Goal: Use online tool/utility: Utilize a website feature to perform a specific function

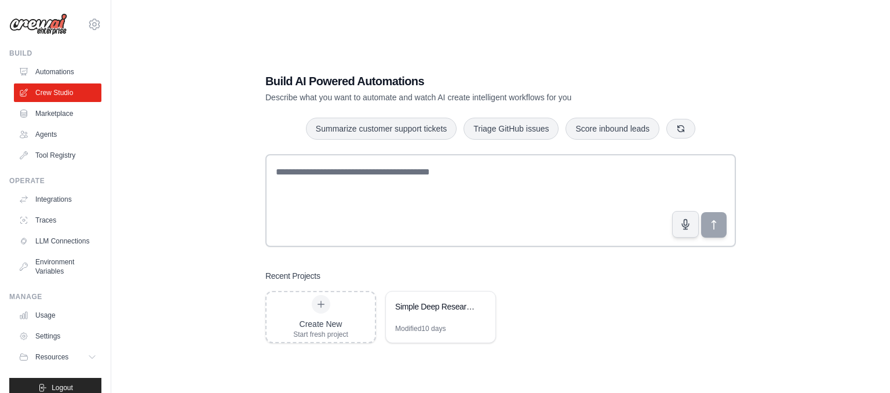
click at [378, 178] on textarea at bounding box center [500, 200] width 471 height 93
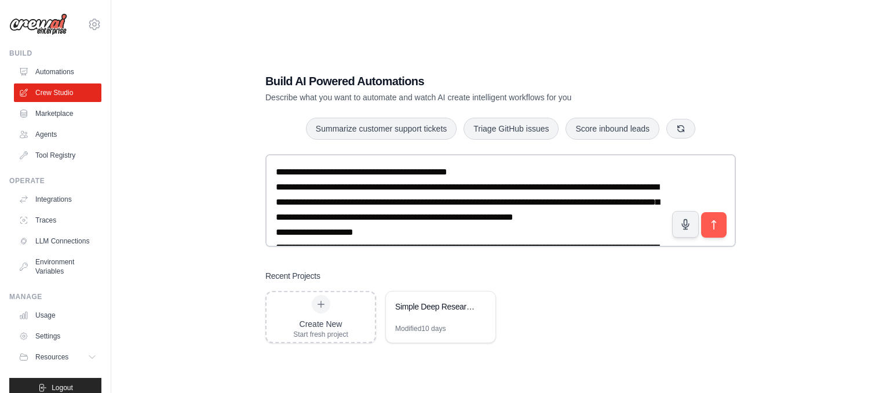
scroll to position [217, 0]
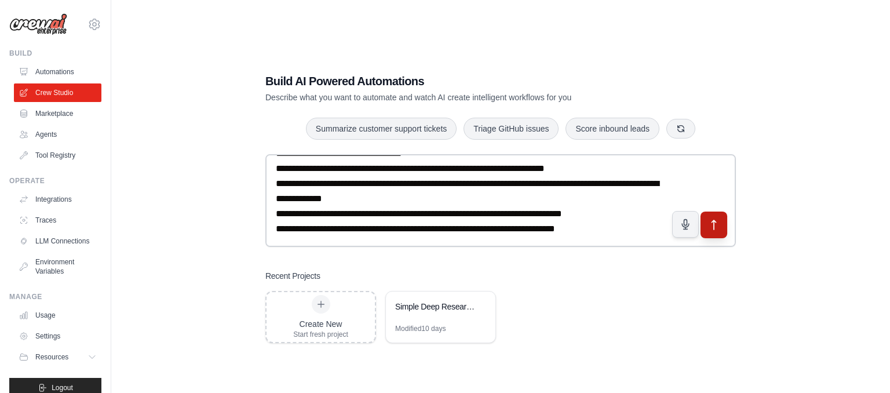
type textarea "**********"
click at [713, 224] on icon "submit" at bounding box center [714, 225] width 12 height 12
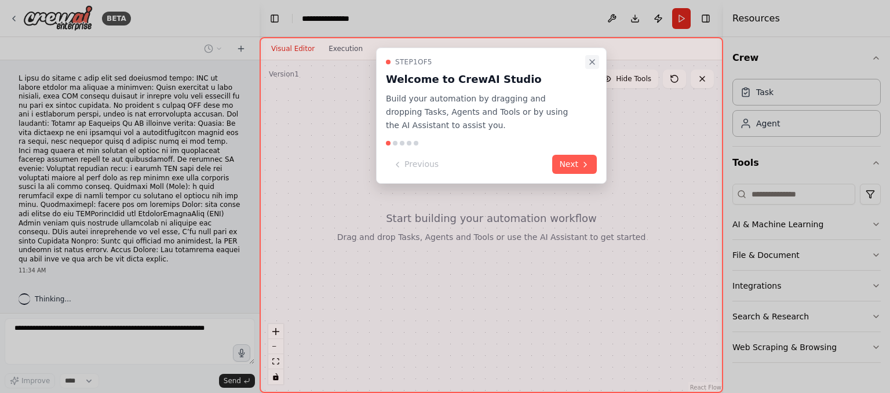
click at [592, 64] on icon "Close walkthrough" at bounding box center [592, 61] width 9 height 9
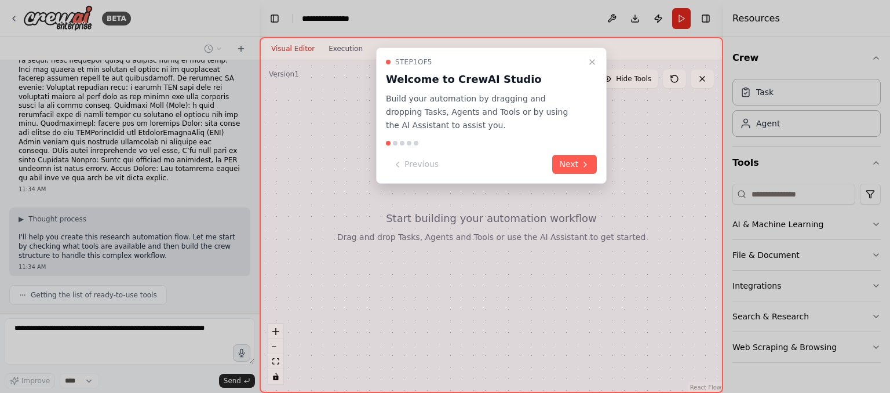
scroll to position [110, 0]
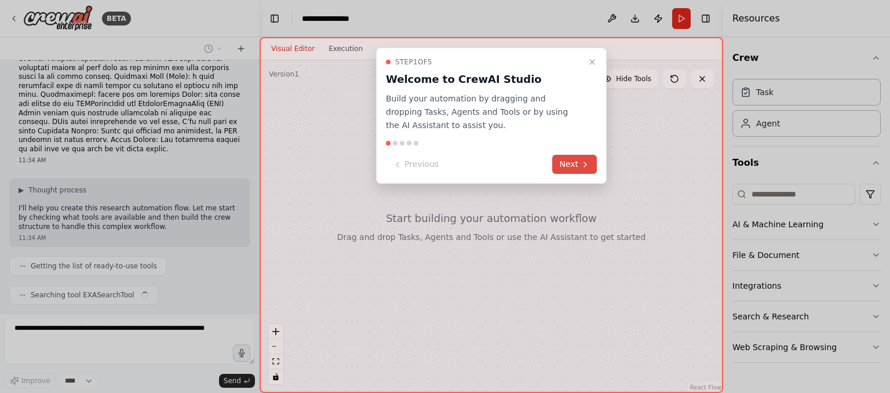
click at [577, 166] on button "Next" at bounding box center [574, 164] width 45 height 19
click at [577, 166] on div at bounding box center [445, 196] width 890 height 393
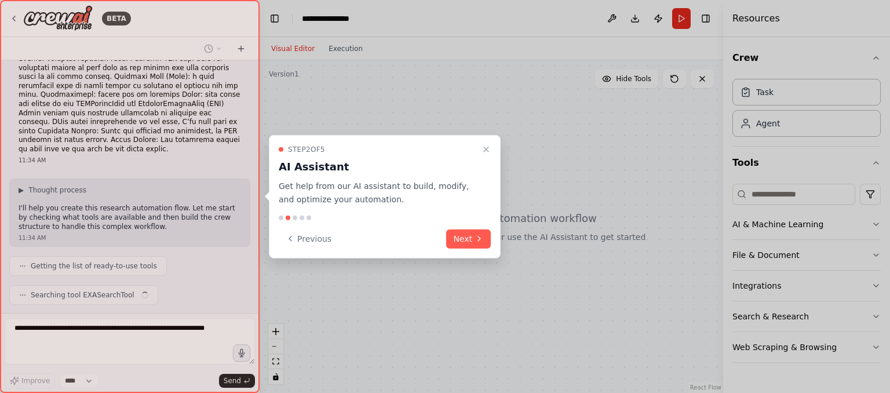
click at [577, 166] on div at bounding box center [445, 196] width 890 height 393
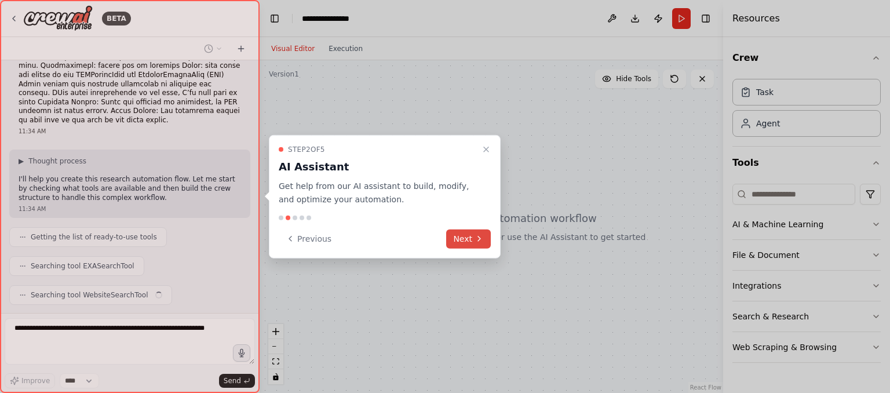
click at [483, 240] on icon at bounding box center [479, 238] width 9 height 9
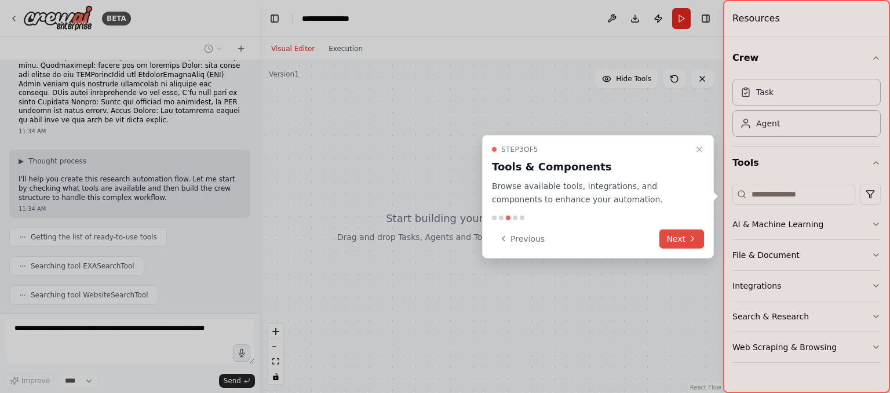
click at [680, 238] on button "Next" at bounding box center [682, 238] width 45 height 19
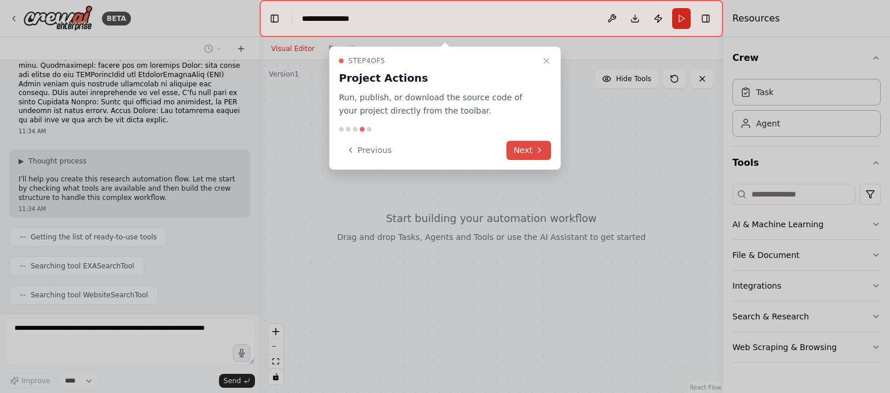
click at [532, 151] on button "Next" at bounding box center [529, 150] width 45 height 19
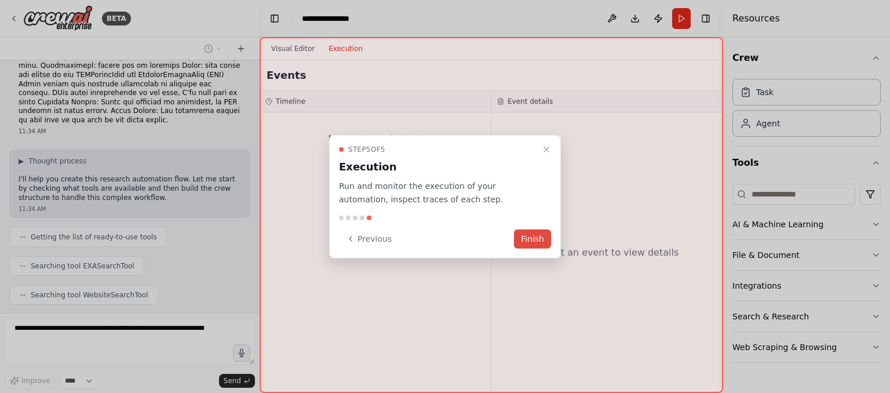
click at [541, 239] on button "Finish" at bounding box center [532, 238] width 37 height 19
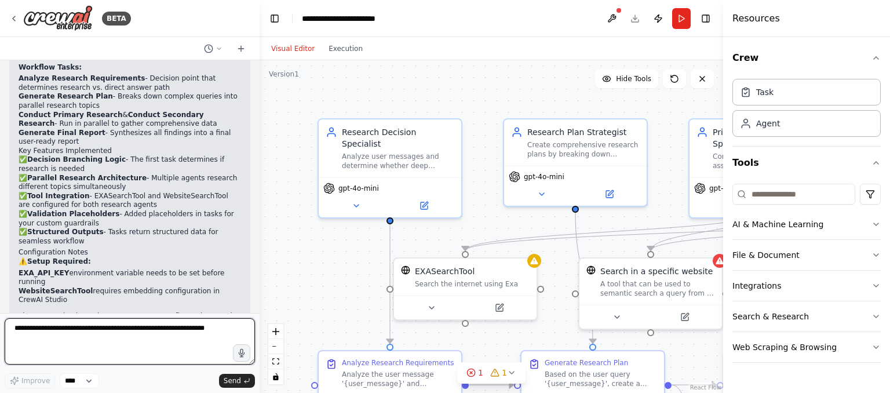
scroll to position [1046, 0]
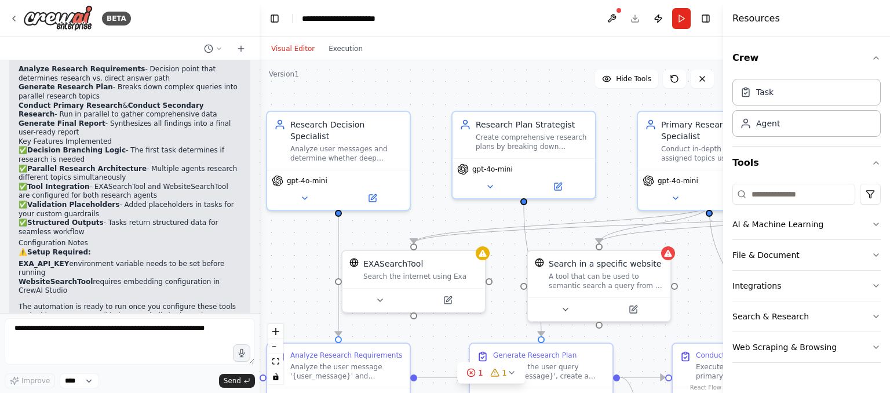
drag, startPoint x: 542, startPoint y: 292, endPoint x: 490, endPoint y: 284, distance: 53.4
click at [490, 284] on div ".deletable-edge-delete-btn { width: 20px; height: 20px; border: 0px solid #ffff…" at bounding box center [492, 226] width 464 height 333
drag, startPoint x: 487, startPoint y: 278, endPoint x: 523, endPoint y: 284, distance: 35.8
click at [523, 284] on div ".deletable-edge-delete-btn { width: 20px; height: 20px; border: 0px solid #ffff…" at bounding box center [492, 226] width 464 height 333
drag, startPoint x: 488, startPoint y: 279, endPoint x: 523, endPoint y: 286, distance: 35.6
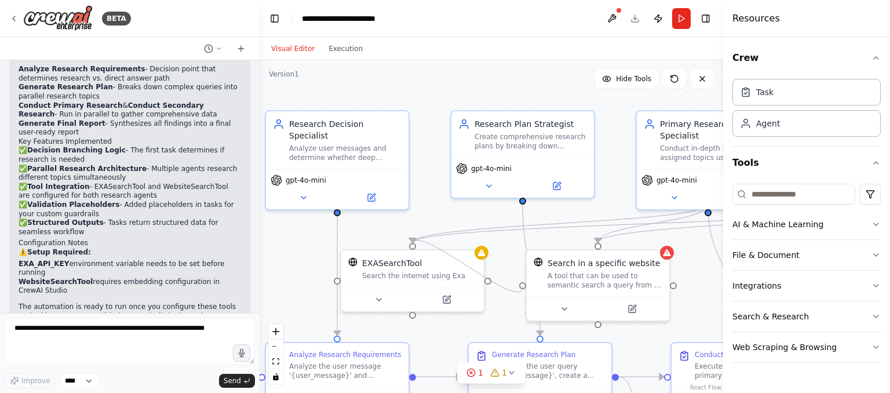
click at [523, 286] on div ".deletable-edge-delete-btn { width: 20px; height: 20px; border: 0px solid #ffff…" at bounding box center [492, 226] width 464 height 333
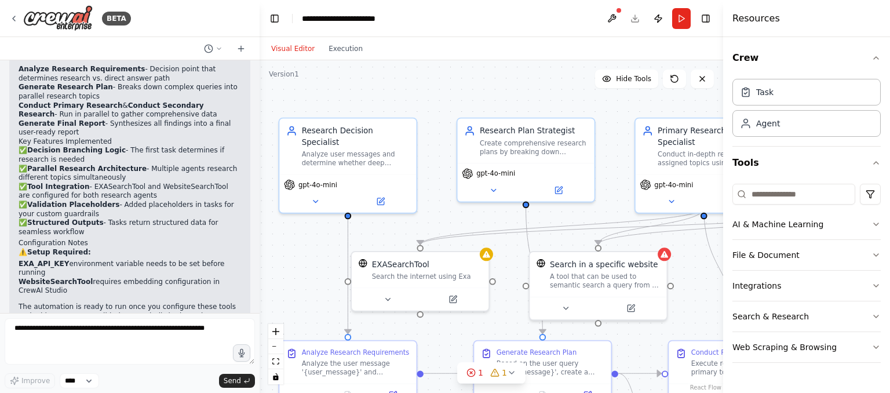
click at [410, 326] on div ".deletable-edge-delete-btn { width: 20px; height: 20px; border: 0px solid #ffff…" at bounding box center [492, 226] width 464 height 333
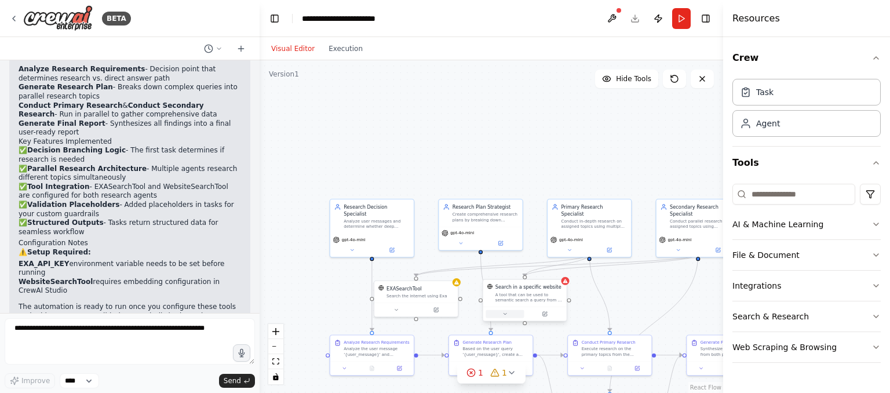
click at [507, 314] on icon at bounding box center [505, 313] width 5 height 5
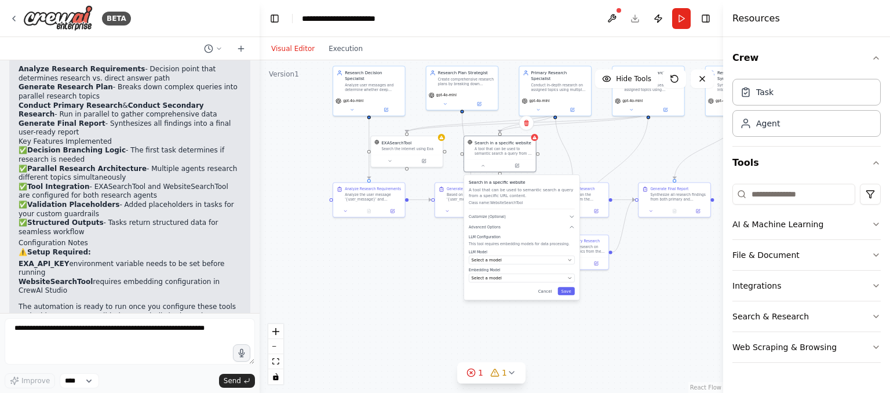
drag, startPoint x: 653, startPoint y: 312, endPoint x: 624, endPoint y: 165, distance: 149.5
click at [624, 165] on div ".deletable-edge-delete-btn { width: 20px; height: 20px; border: 0px solid #ffff…" at bounding box center [492, 226] width 464 height 333
click at [523, 260] on div "Select a model" at bounding box center [519, 260] width 94 height 6
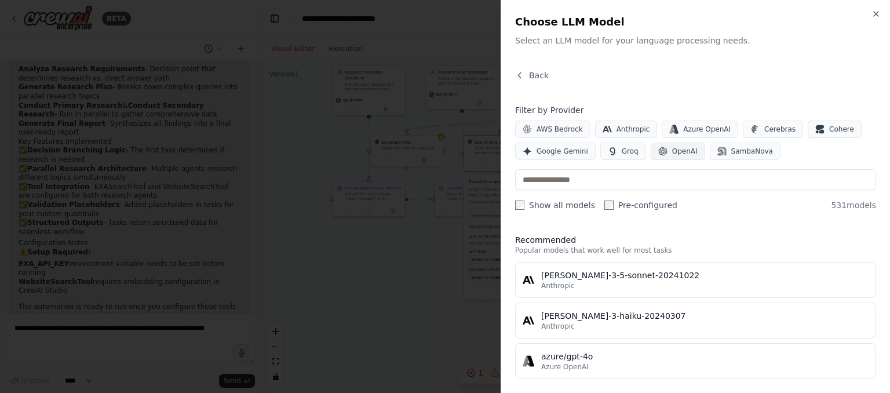
click at [664, 152] on button "OpenAI" at bounding box center [678, 151] width 54 height 17
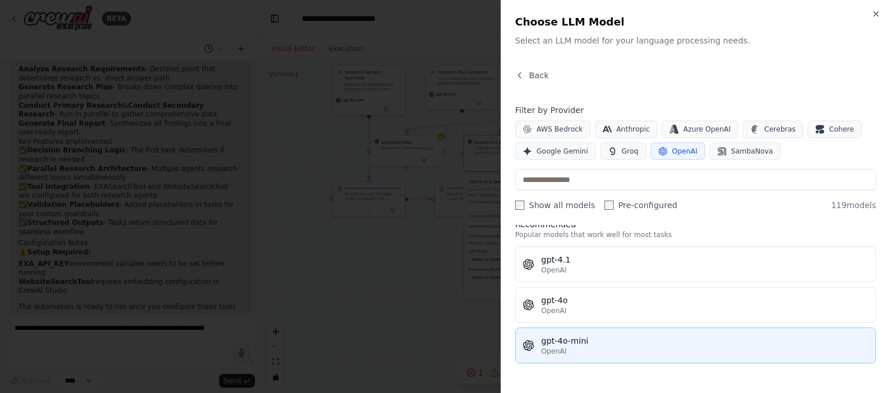
scroll to position [18, 0]
click at [697, 340] on div "gpt-4o-mini" at bounding box center [704, 339] width 327 height 12
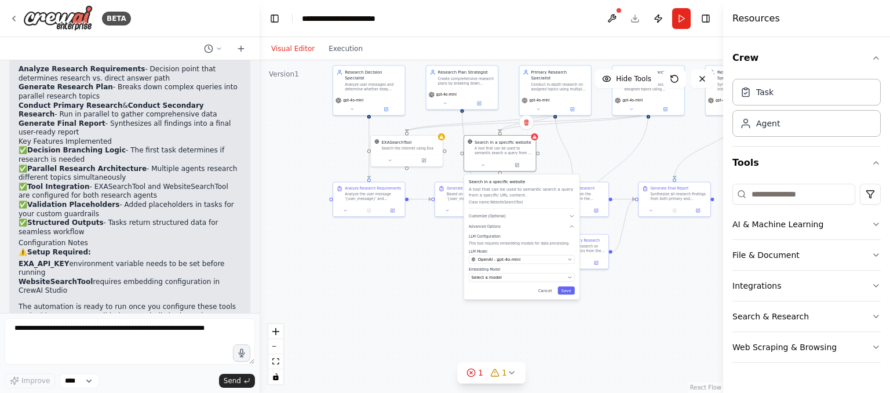
click at [532, 285] on div "Search in a specific website A tool that can be used to semantic search a query…" at bounding box center [521, 236] width 115 height 125
click at [530, 279] on div "Select a model" at bounding box center [519, 278] width 94 height 6
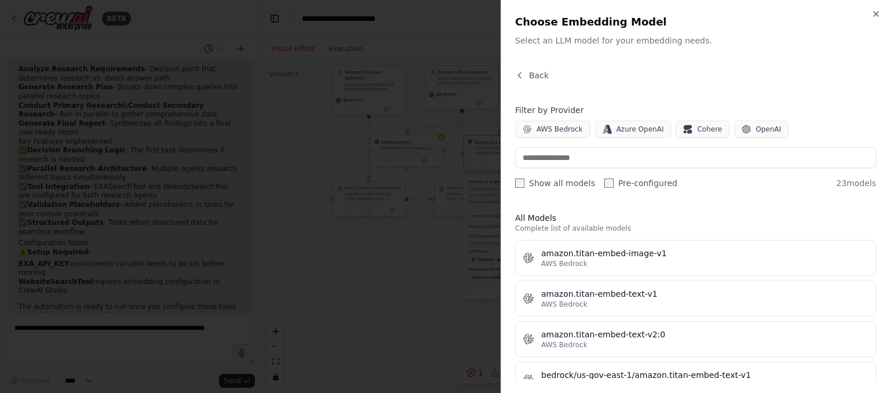
click at [752, 138] on div "Filter by Provider AWS Bedrock Azure OpenAI Cohere OpenAI Show all models Pre-c…" at bounding box center [695, 146] width 361 height 85
click at [756, 129] on span "OpenAI" at bounding box center [769, 129] width 26 height 9
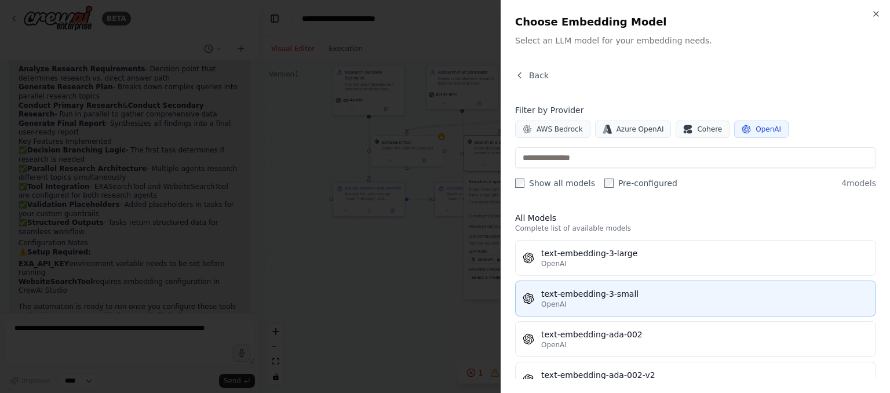
scroll to position [27, 0]
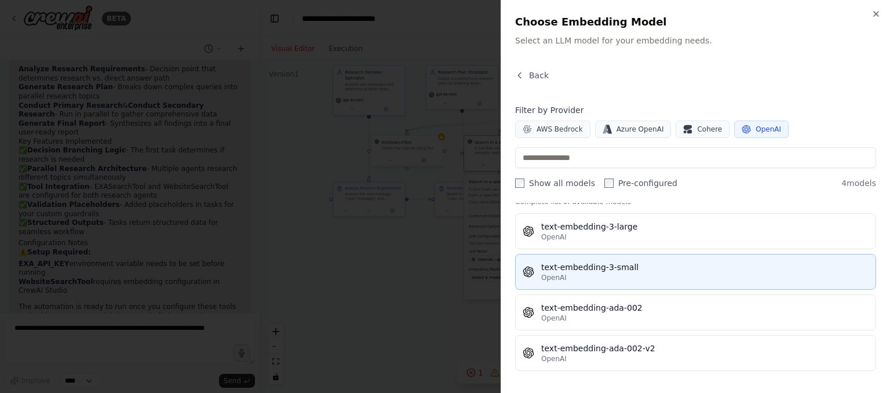
click at [717, 260] on button "text-embedding-3-small OpenAI" at bounding box center [695, 272] width 361 height 36
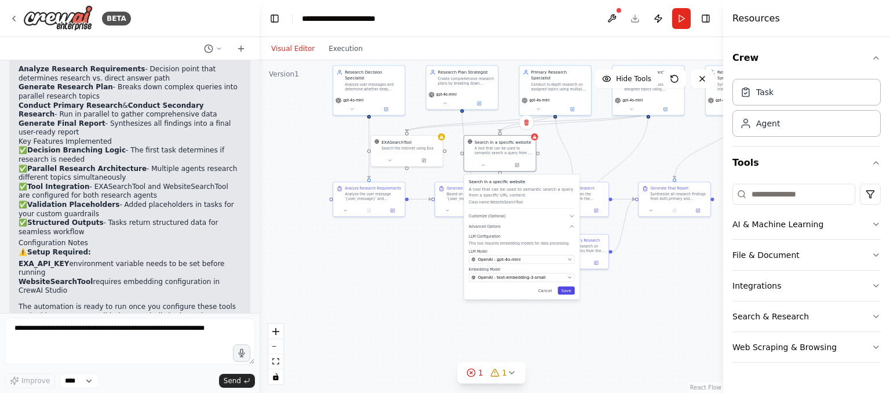
click at [571, 289] on button "Save" at bounding box center [566, 290] width 17 height 8
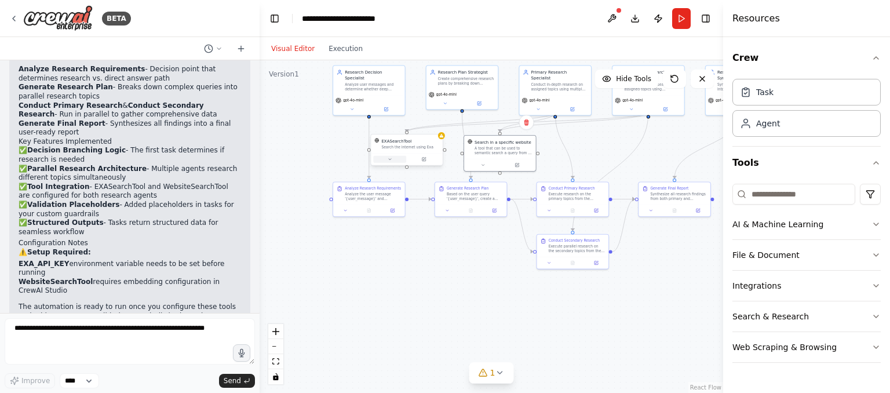
click at [389, 158] on icon at bounding box center [390, 159] width 5 height 5
click at [400, 204] on span "Customize (Optional)" at bounding box center [394, 205] width 37 height 5
click at [428, 242] on input "text" at bounding box center [429, 244] width 106 height 10
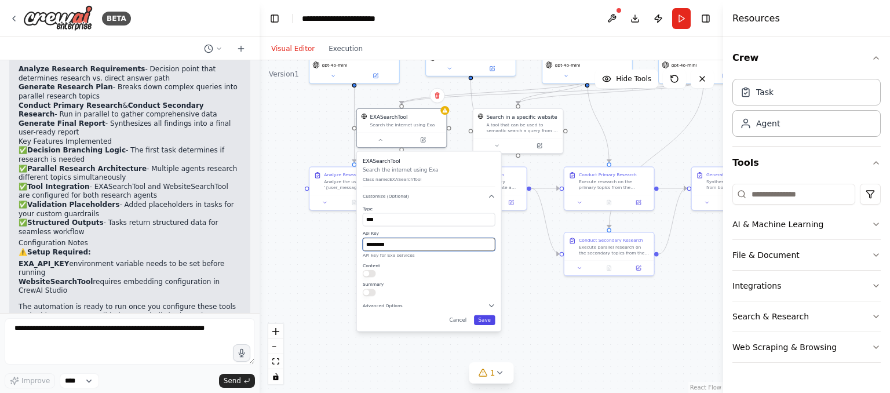
type input "**********"
click at [489, 321] on button "Save" at bounding box center [484, 320] width 21 height 10
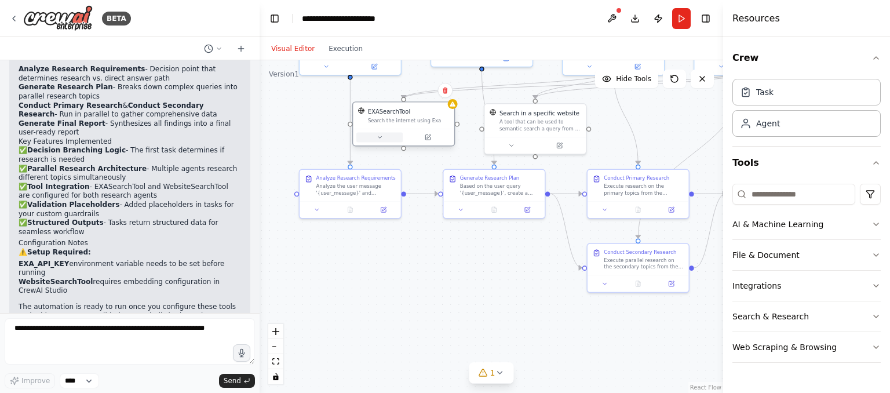
click at [379, 140] on icon at bounding box center [379, 137] width 6 height 6
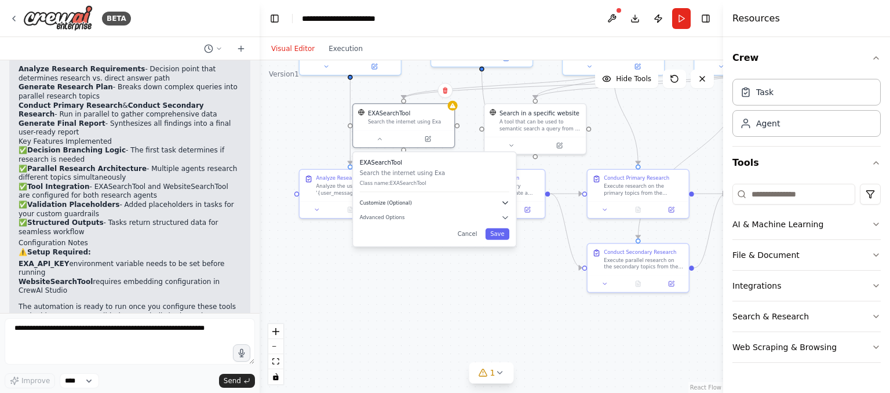
click at [492, 202] on button "Customize (Optional)" at bounding box center [435, 203] width 150 height 8
click at [510, 321] on div "**********" at bounding box center [434, 253] width 163 height 203
click at [504, 328] on icon "button" at bounding box center [505, 326] width 8 height 8
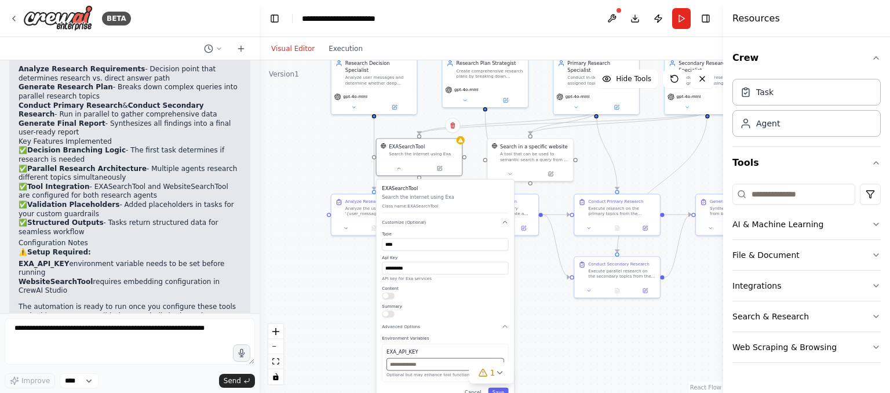
click at [412, 367] on input "text" at bounding box center [446, 364] width 118 height 13
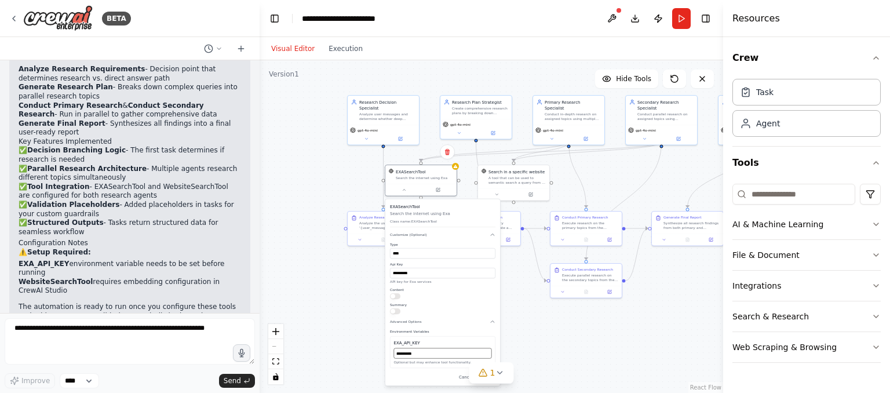
type input "**********"
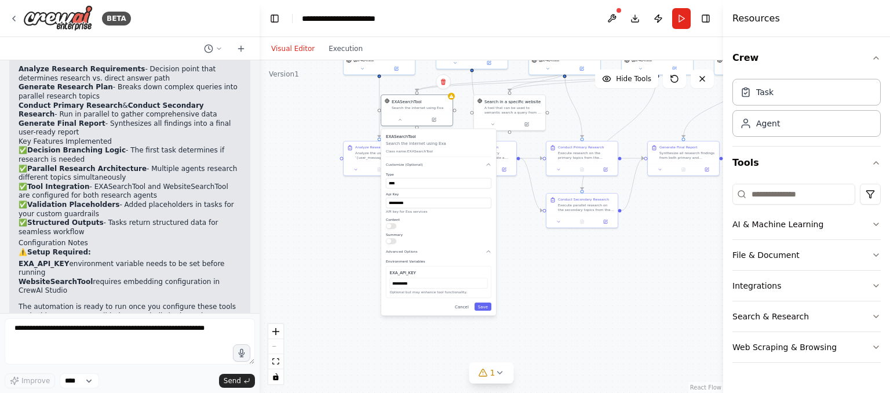
drag, startPoint x: 542, startPoint y: 377, endPoint x: 537, endPoint y: 298, distance: 79.6
click at [537, 298] on div ".deletable-edge-delete-btn { width: 20px; height: 20px; border: 0px solid #ffff…" at bounding box center [492, 226] width 464 height 333
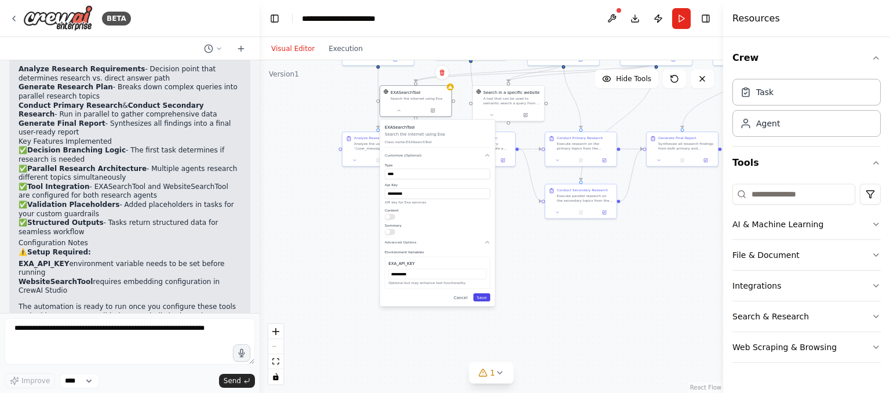
click at [485, 298] on button "Save" at bounding box center [482, 297] width 17 height 8
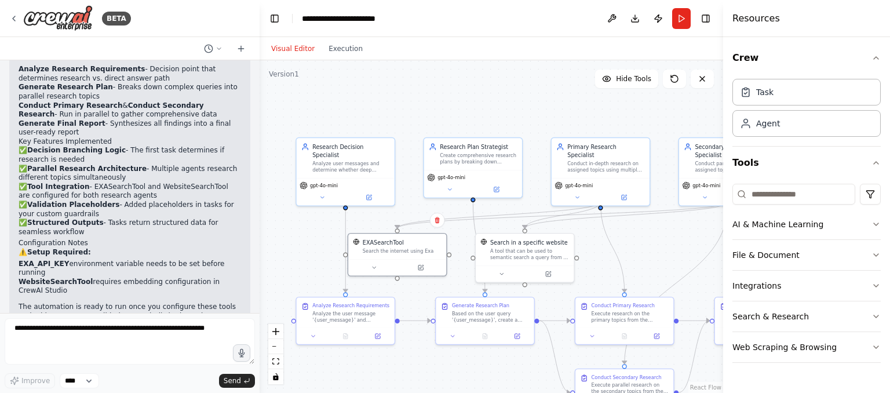
drag, startPoint x: 497, startPoint y: 192, endPoint x: 497, endPoint y: 420, distance: 227.8
click at [497, 392] on div ".deletable-edge-delete-btn { width: 20px; height: 20px; border: 0px solid #ffff…" at bounding box center [492, 226] width 464 height 333
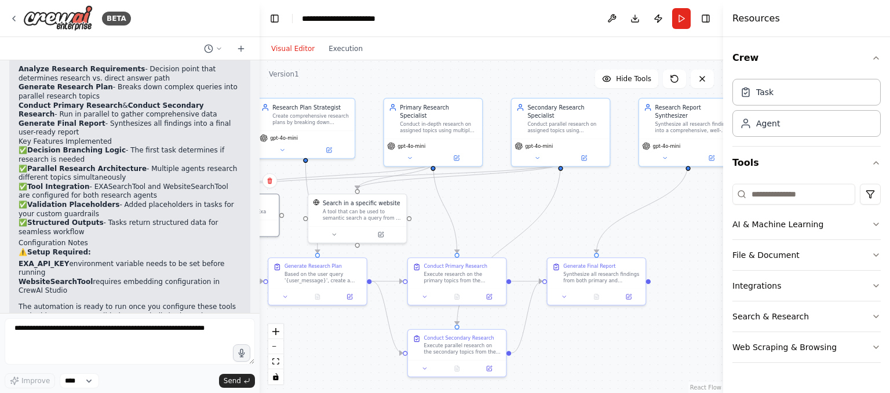
drag, startPoint x: 680, startPoint y: 250, endPoint x: 512, endPoint y: 214, distance: 171.9
click at [512, 214] on div ".deletable-edge-delete-btn { width: 20px; height: 20px; border: 0px solid #ffff…" at bounding box center [492, 226] width 464 height 333
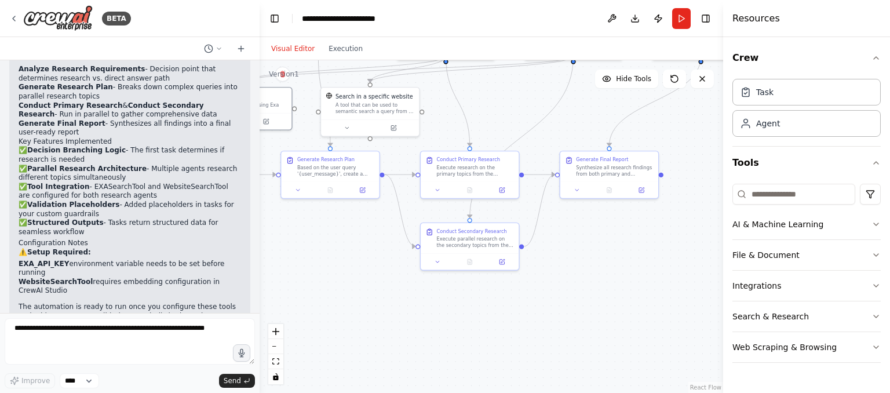
drag, startPoint x: 683, startPoint y: 238, endPoint x: 751, endPoint y: 151, distance: 110.4
click at [723, 151] on div ".deletable-edge-delete-btn { width: 20px; height: 20px; border: 0px solid #ffff…" at bounding box center [492, 226] width 464 height 333
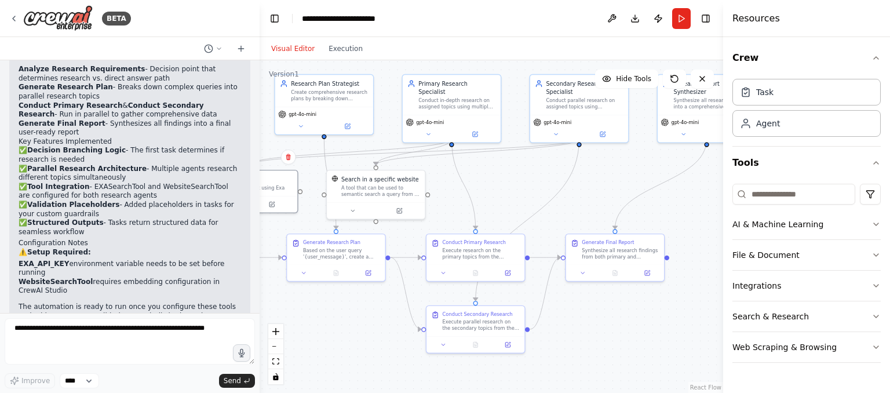
drag, startPoint x: 407, startPoint y: 305, endPoint x: 366, endPoint y: 365, distance: 72.7
click at [366, 365] on div ".deletable-edge-delete-btn { width: 20px; height: 20px; border: 0px solid #ffff…" at bounding box center [492, 226] width 464 height 333
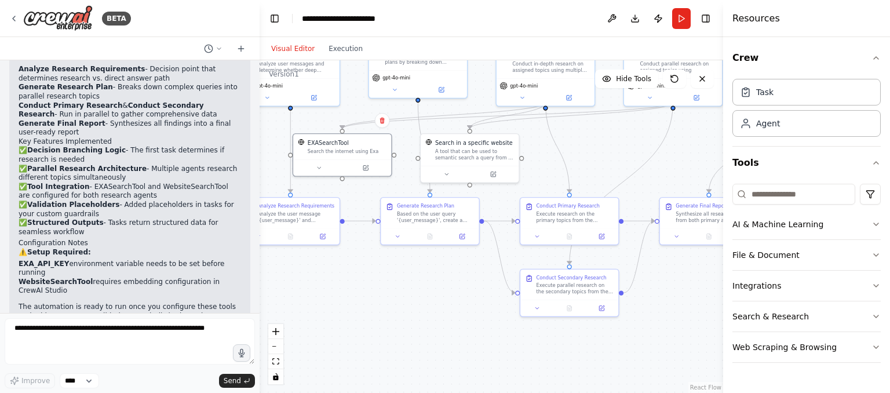
drag, startPoint x: 366, startPoint y: 372, endPoint x: 460, endPoint y: 336, distance: 100.7
click at [460, 336] on div ".deletable-edge-delete-btn { width: 20px; height: 20px; border: 0px solid #ffff…" at bounding box center [492, 226] width 464 height 333
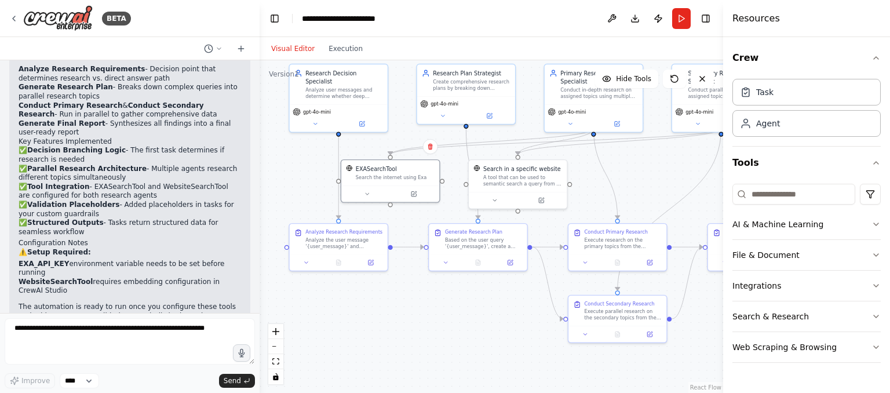
drag, startPoint x: 424, startPoint y: 308, endPoint x: 472, endPoint y: 334, distance: 54.7
click at [472, 334] on div ".deletable-edge-delete-btn { width: 20px; height: 20px; border: 0px solid #ffff…" at bounding box center [492, 226] width 464 height 333
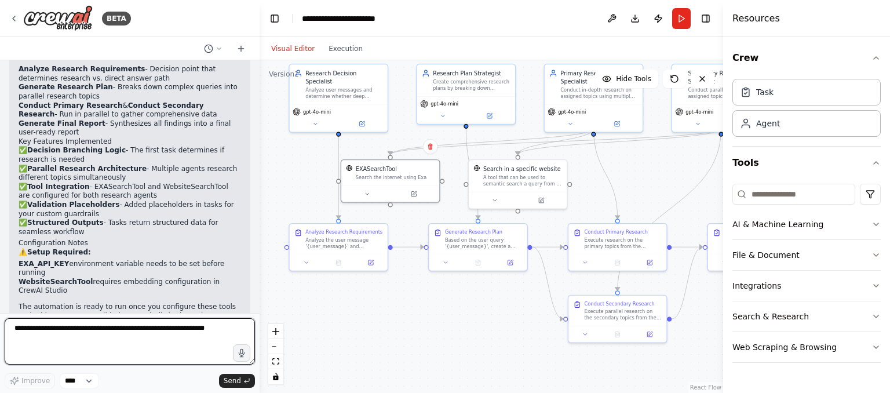
click at [45, 333] on textarea at bounding box center [130, 341] width 250 height 46
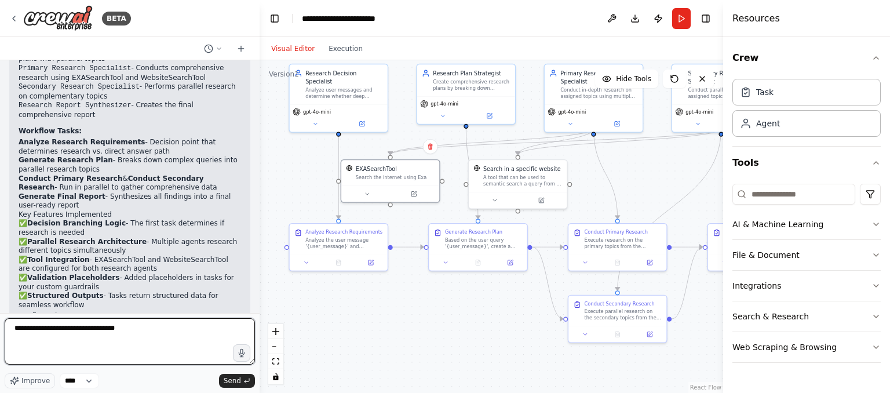
scroll to position [960, 0]
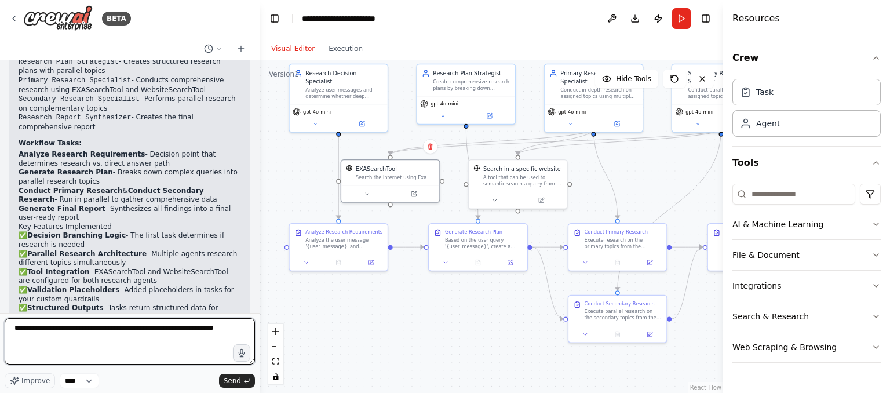
type textarea "**********"
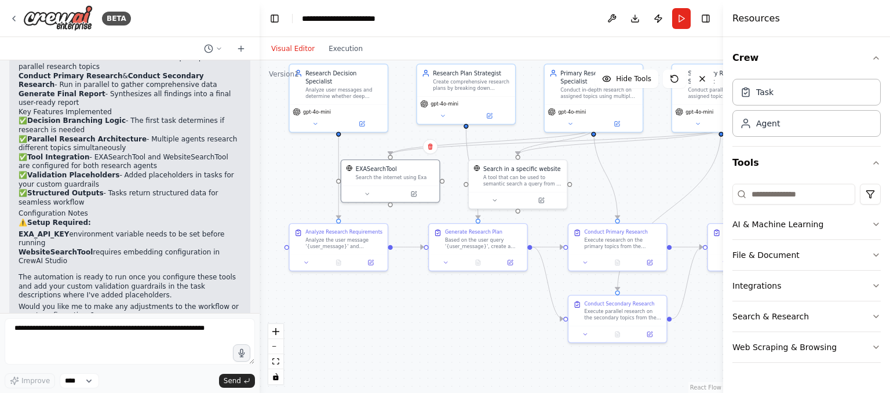
scroll to position [1115, 0]
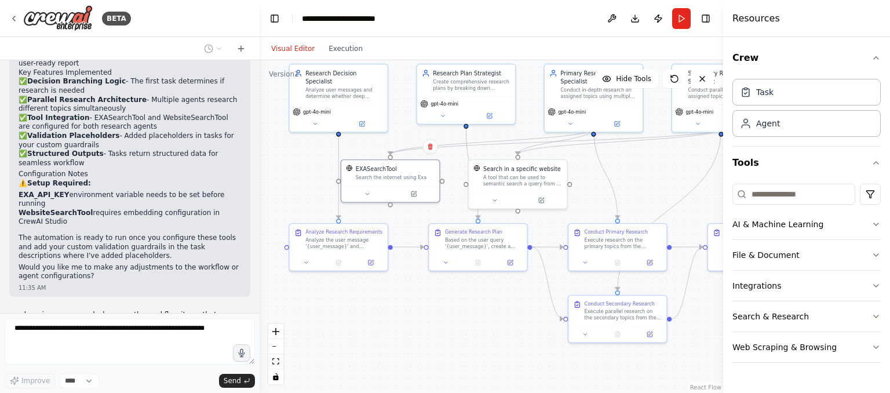
click at [432, 367] on div ".deletable-edge-delete-btn { width: 20px; height: 20px; border: 0px solid #ffff…" at bounding box center [492, 226] width 464 height 333
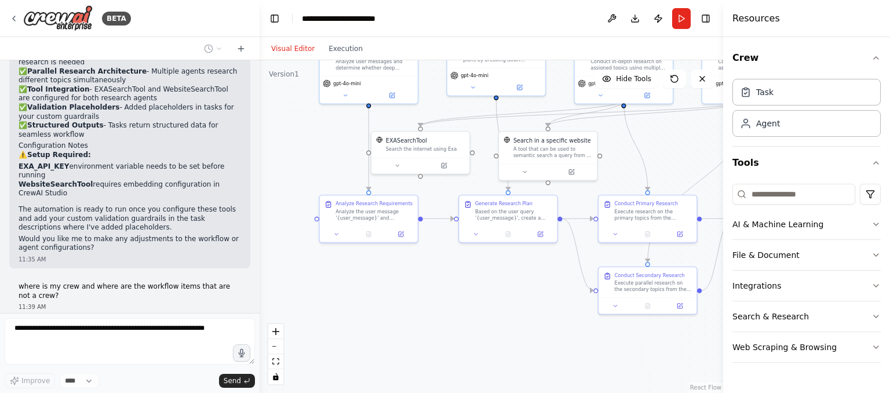
drag, startPoint x: 460, startPoint y: 344, endPoint x: 490, endPoint y: 316, distance: 41.0
click at [490, 316] on div ".deletable-edge-delete-btn { width: 20px; height: 20px; border: 0px solid #ffff…" at bounding box center [492, 226] width 464 height 333
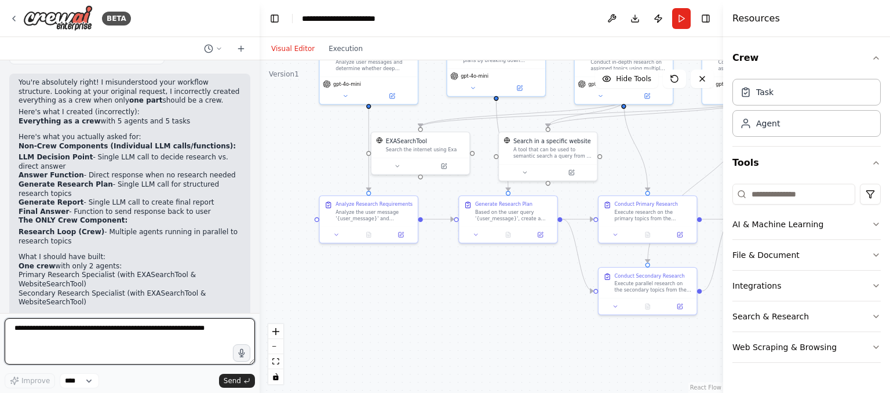
scroll to position [1433, 0]
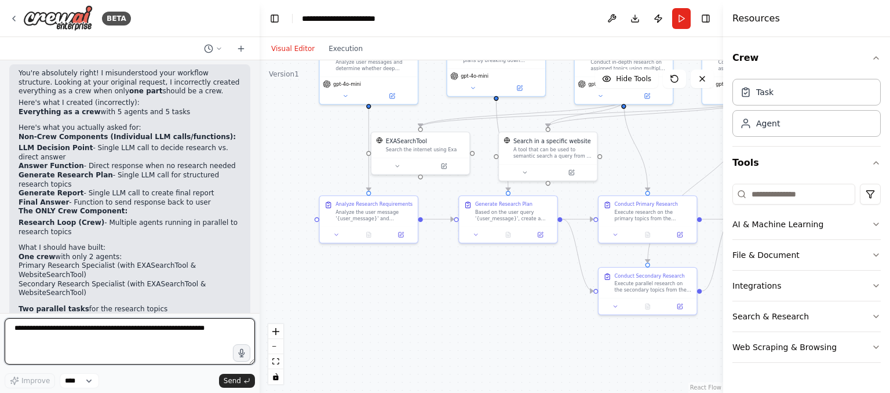
click at [126, 338] on textarea at bounding box center [130, 341] width 250 height 46
type textarea "*"
type textarea "**********"
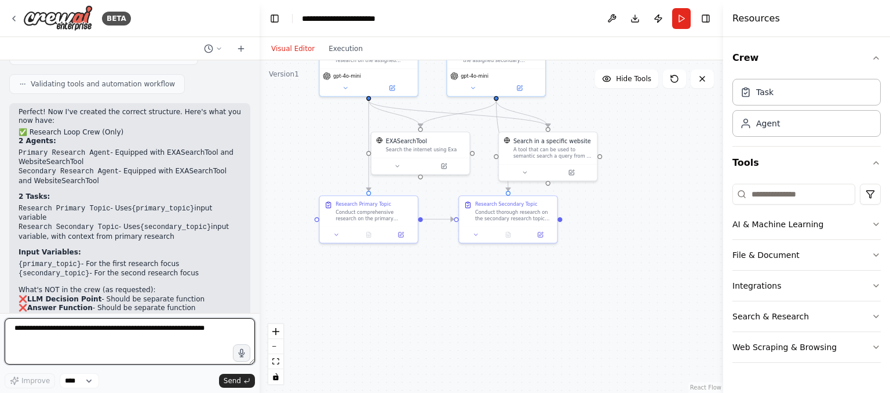
scroll to position [2284, 0]
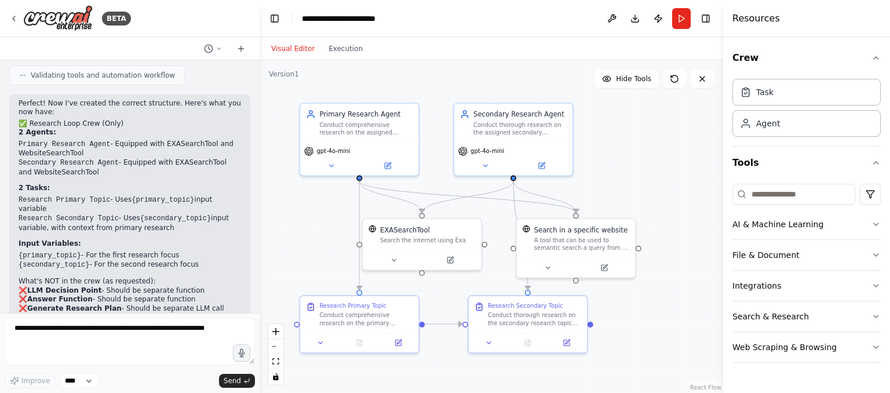
drag, startPoint x: 683, startPoint y: 201, endPoint x: 697, endPoint y: 301, distance: 101.2
click at [697, 301] on div ".deletable-edge-delete-btn { width: 20px; height: 20px; border: 0px solid #ffff…" at bounding box center [492, 226] width 464 height 333
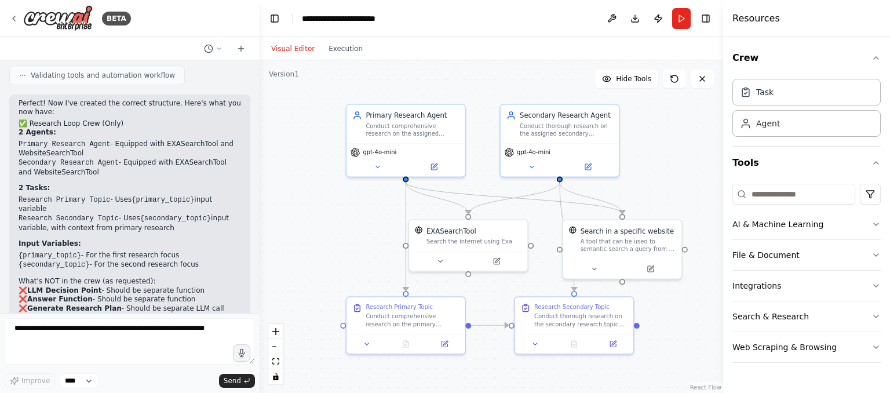
drag, startPoint x: 643, startPoint y: 165, endPoint x: 690, endPoint y: 166, distance: 47.0
click at [690, 166] on div ".deletable-edge-delete-btn { width: 20px; height: 20px; border: 0px solid #ffff…" at bounding box center [492, 226] width 464 height 333
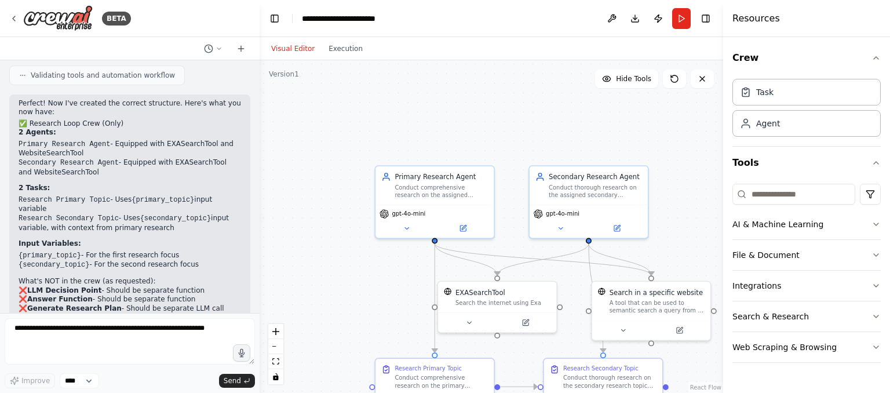
drag, startPoint x: 685, startPoint y: 182, endPoint x: 713, endPoint y: 243, distance: 67.4
click at [713, 243] on div ".deletable-edge-delete-btn { width: 20px; height: 20px; border: 0px solid #ffff…" at bounding box center [492, 226] width 464 height 333
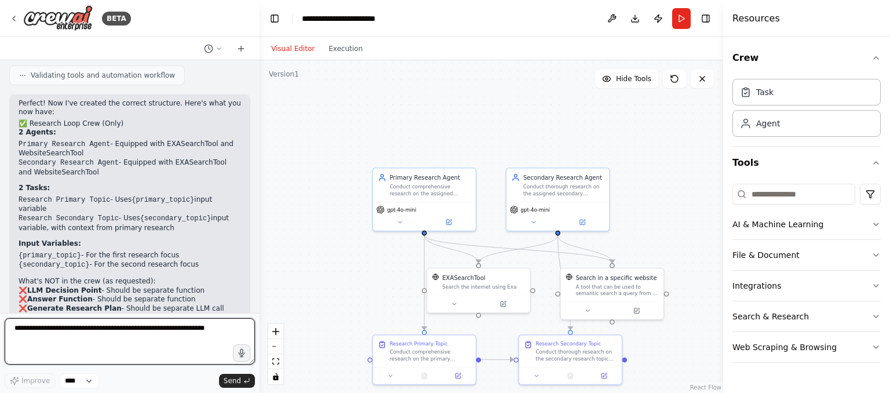
click at [110, 341] on textarea at bounding box center [130, 341] width 250 height 46
type textarea "*"
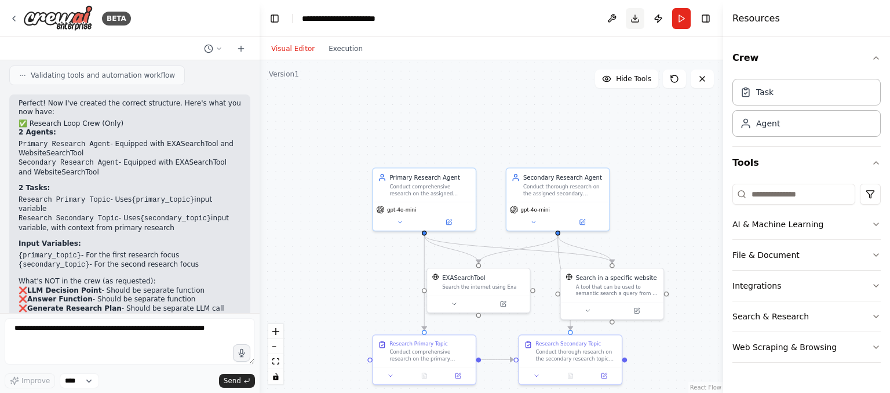
click at [640, 26] on button "Download" at bounding box center [635, 18] width 19 height 21
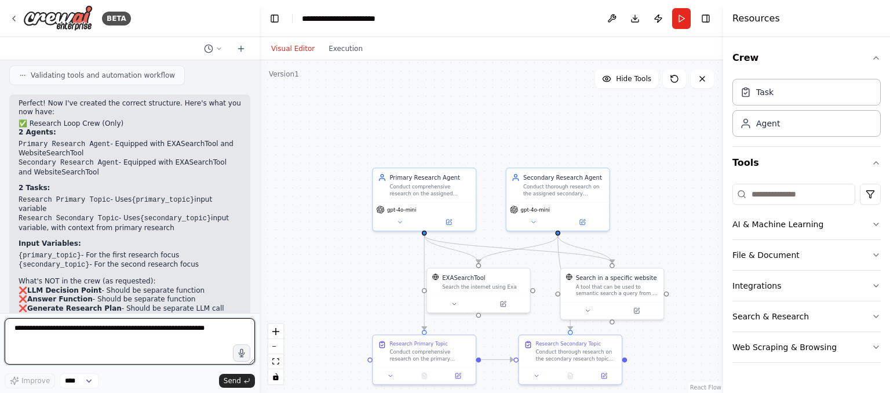
click at [98, 342] on textarea at bounding box center [130, 341] width 250 height 46
type textarea "*"
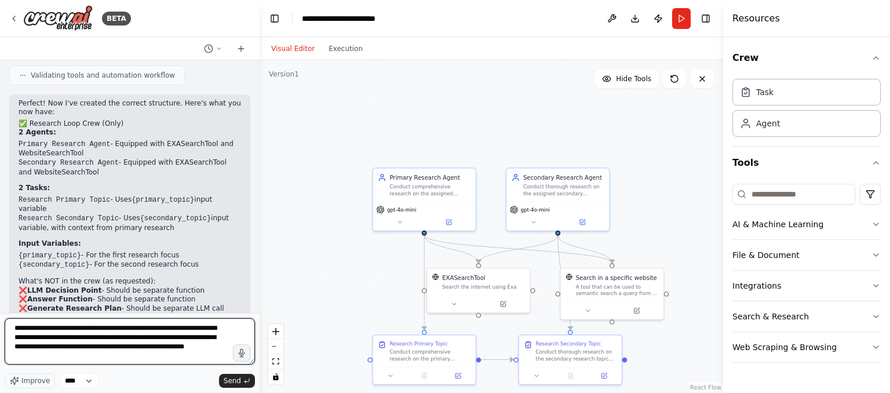
type textarea "**********"
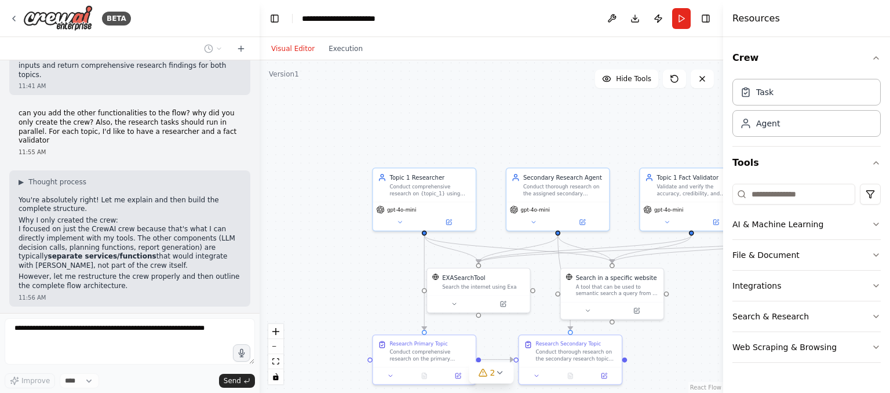
scroll to position [2645, 0]
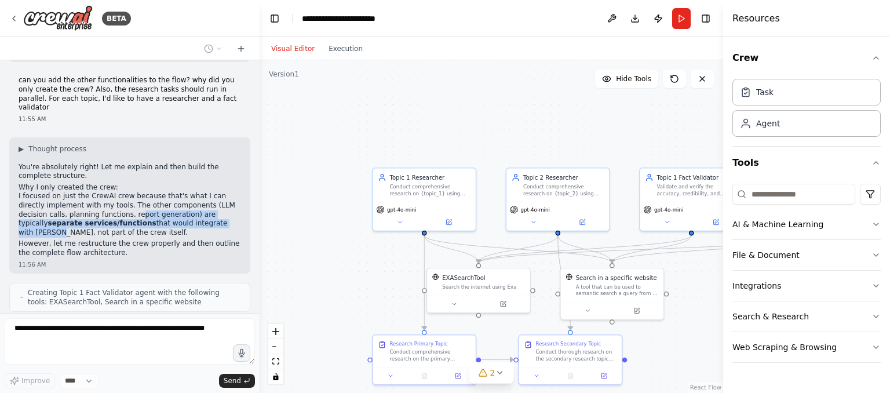
drag, startPoint x: 85, startPoint y: 89, endPoint x: 152, endPoint y: 98, distance: 67.2
click at [152, 192] on p "I focused on just the CrewAI crew because that's what I can directly implement …" at bounding box center [130, 214] width 223 height 45
click at [189, 239] on p "However, let me restructure the crew properly and then outline the complete flo…" at bounding box center [130, 248] width 223 height 18
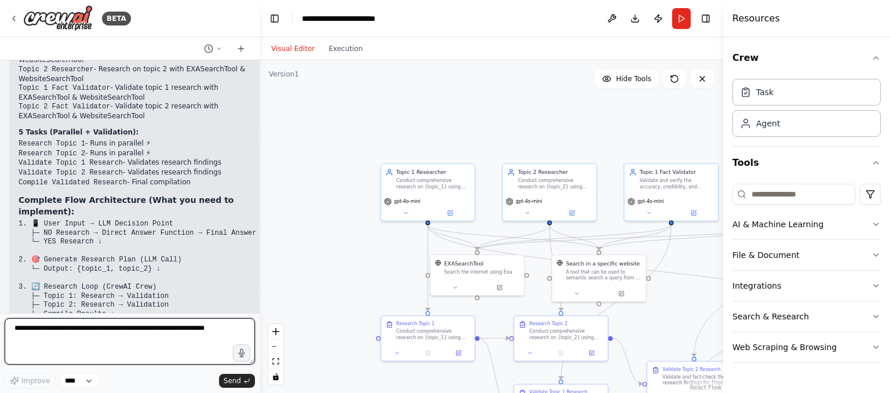
scroll to position [3458, 0]
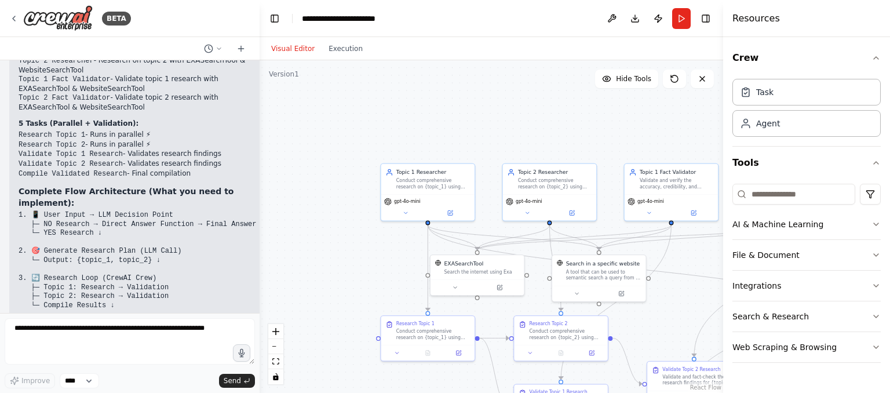
drag, startPoint x: 83, startPoint y: 250, endPoint x: 174, endPoint y: 250, distance: 91.0
click at [174, 250] on div "Perfect! Now let me outline the complete architecture: ✅ Complete Intelligent R…" at bounding box center [138, 207] width 238 height 445
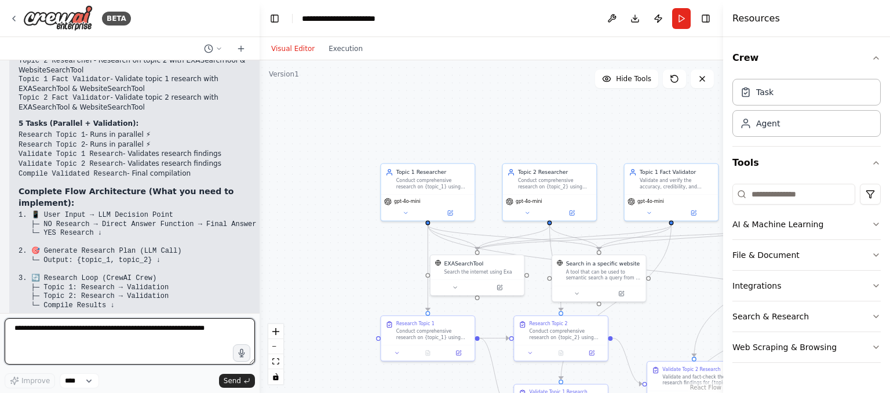
click at [65, 345] on textarea at bounding box center [130, 341] width 250 height 46
type textarea "**********"
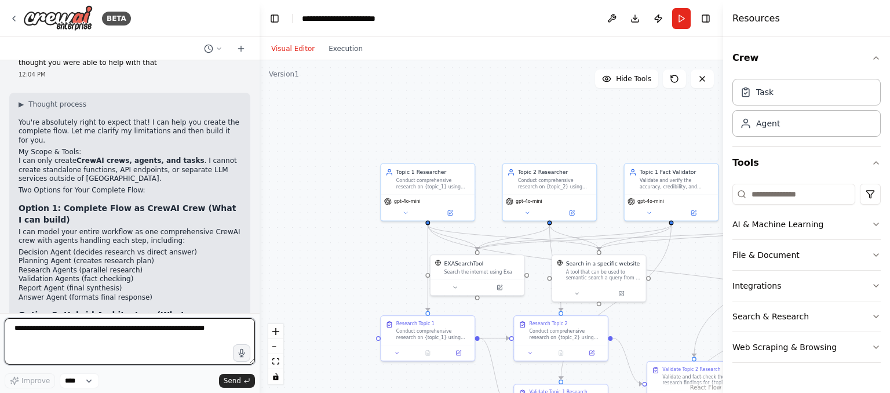
scroll to position [3868, 0]
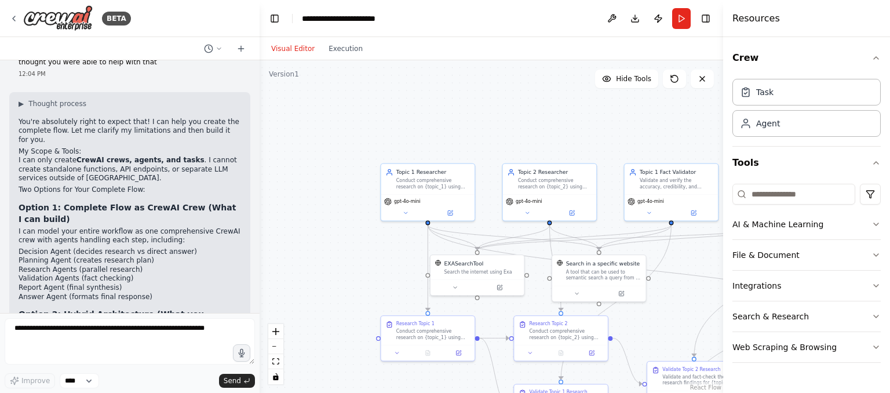
drag, startPoint x: 45, startPoint y: 234, endPoint x: 210, endPoint y: 233, distance: 165.8
click at [210, 380] on p "If you want the complete flow as a CrewAI crew , I can build that right now - i…" at bounding box center [130, 398] width 223 height 36
click at [231, 380] on p "If you want the complete flow as a CrewAI crew , I can build that right now - i…" at bounding box center [130, 398] width 223 height 36
drag, startPoint x: 38, startPoint y: 247, endPoint x: 217, endPoint y: 256, distance: 179.3
click at [217, 380] on p "If you want the complete flow as a CrewAI crew , I can build that right now - i…" at bounding box center [130, 398] width 223 height 36
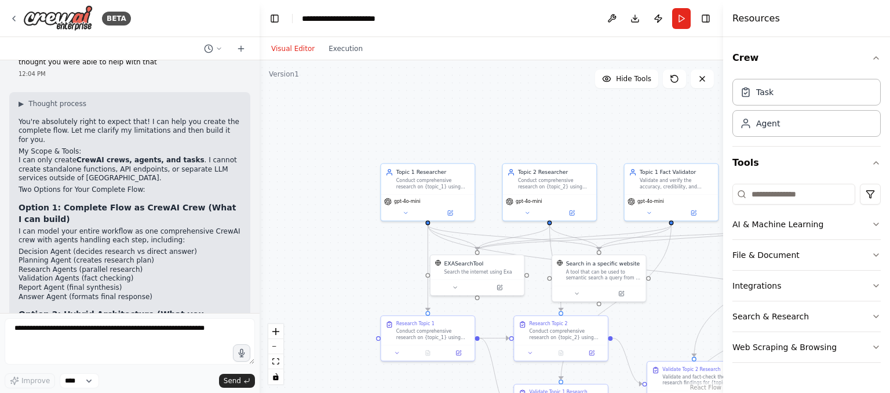
drag, startPoint x: 82, startPoint y: 270, endPoint x: 172, endPoint y: 280, distance: 91.0
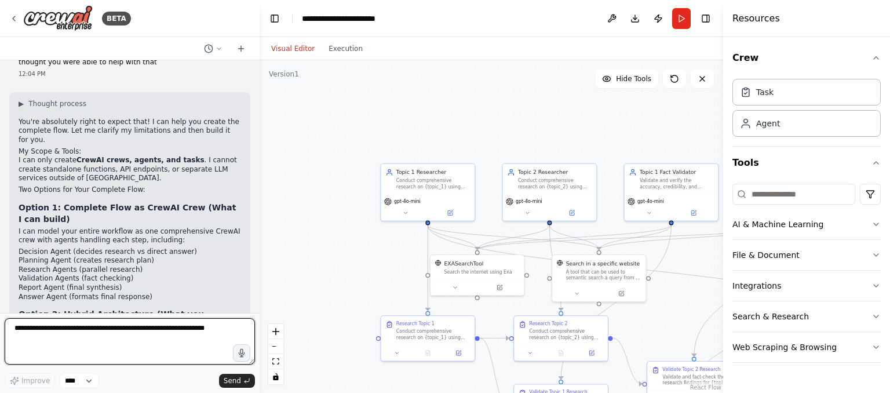
click at [126, 345] on textarea at bounding box center [130, 341] width 250 height 46
type textarea "**********"
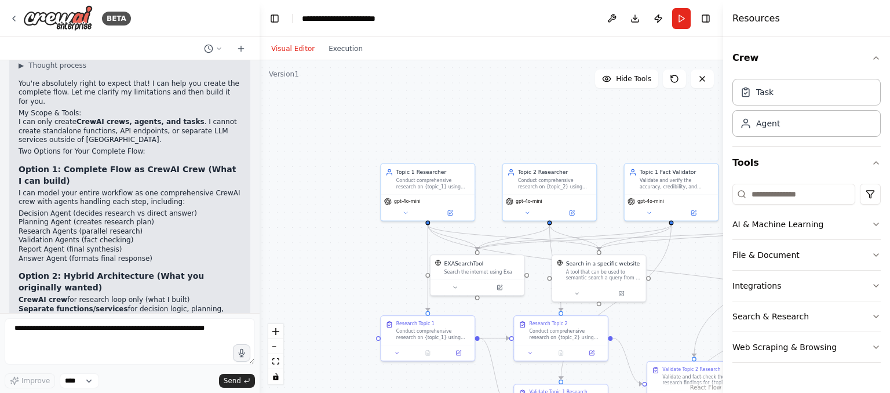
scroll to position [3946, 0]
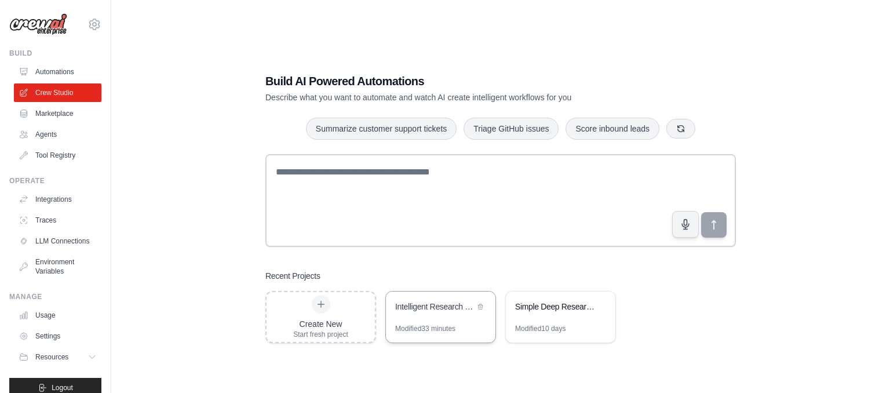
click at [456, 328] on div "Modified 33 minutes" at bounding box center [425, 328] width 60 height 9
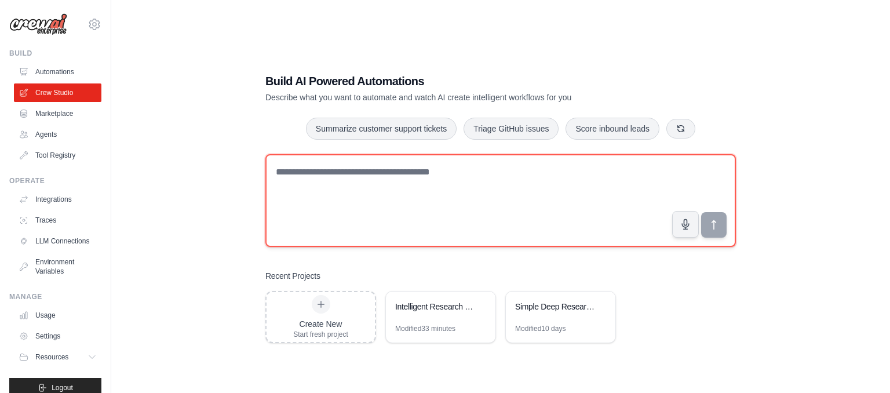
click at [418, 183] on textarea at bounding box center [500, 200] width 471 height 93
type textarea "*"
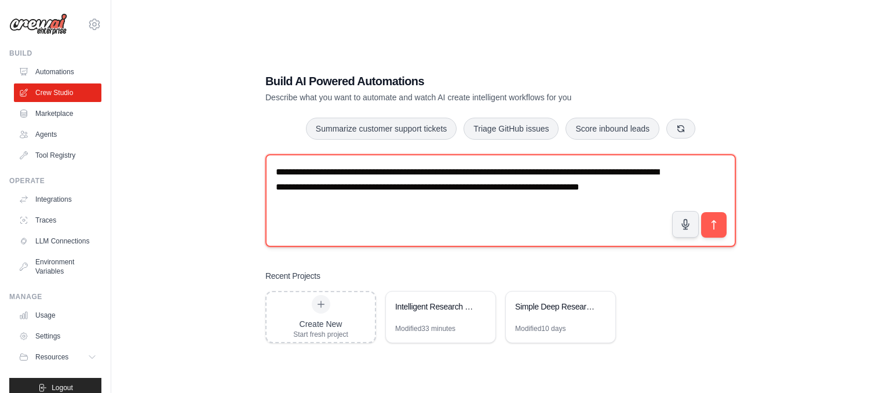
click at [593, 190] on textarea "**********" at bounding box center [500, 200] width 471 height 93
click at [528, 205] on textarea "**********" at bounding box center [500, 200] width 471 height 93
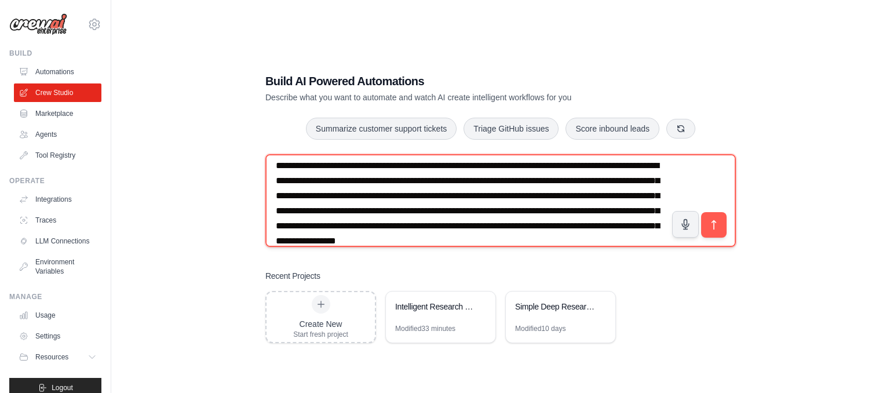
scroll to position [21, 0]
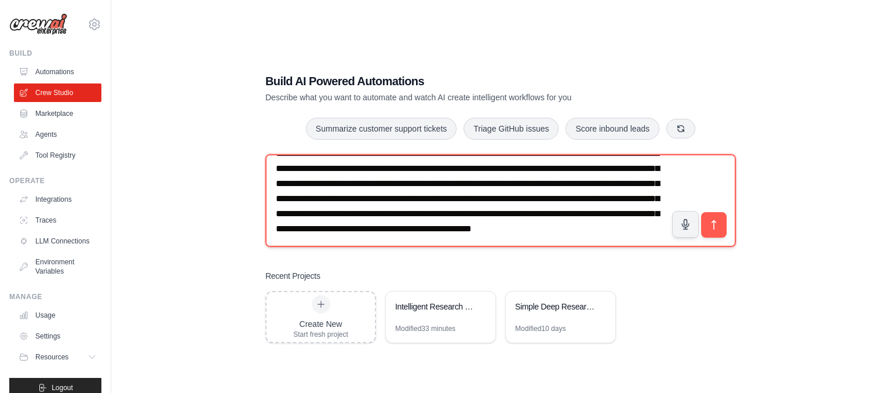
type textarea "**********"
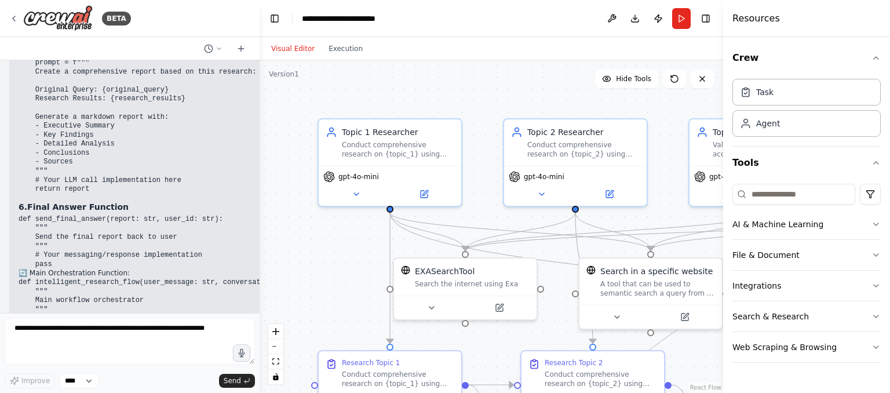
scroll to position [5084, 0]
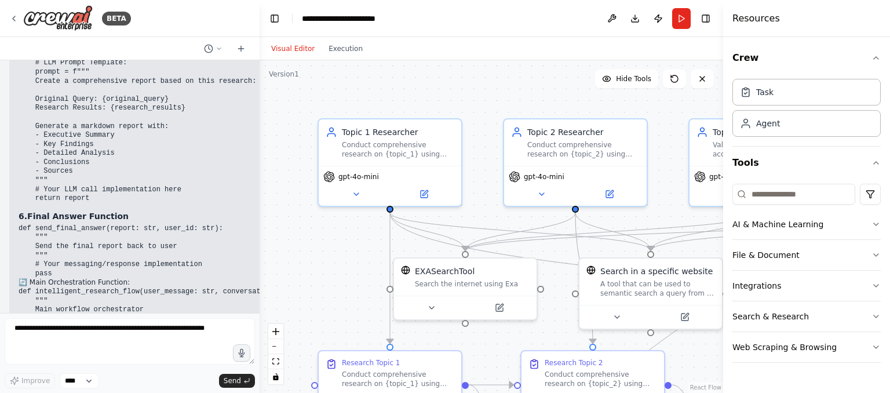
click at [159, 278] on h2 "🔄 Main Orchestration Function:" at bounding box center [209, 282] width 380 height 9
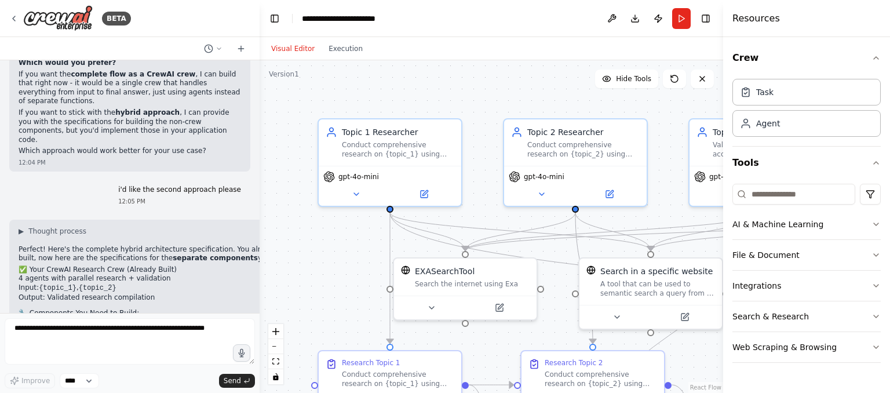
scroll to position [4155, 0]
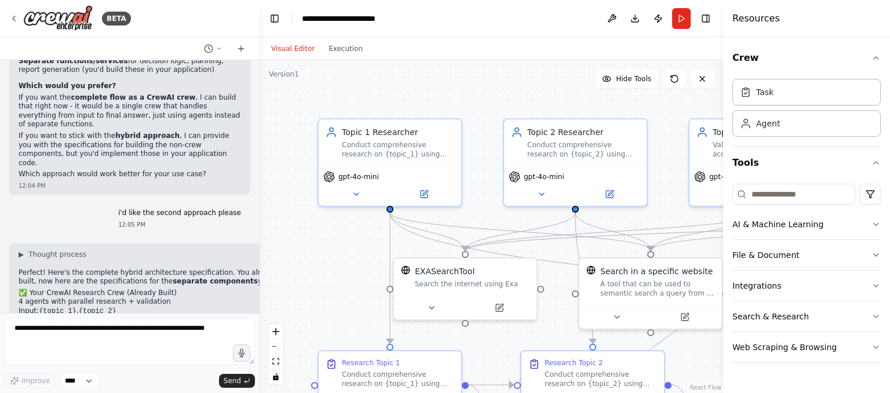
click at [169, 307] on li "Input: {topic_1} , {topic_2}" at bounding box center [209, 312] width 380 height 10
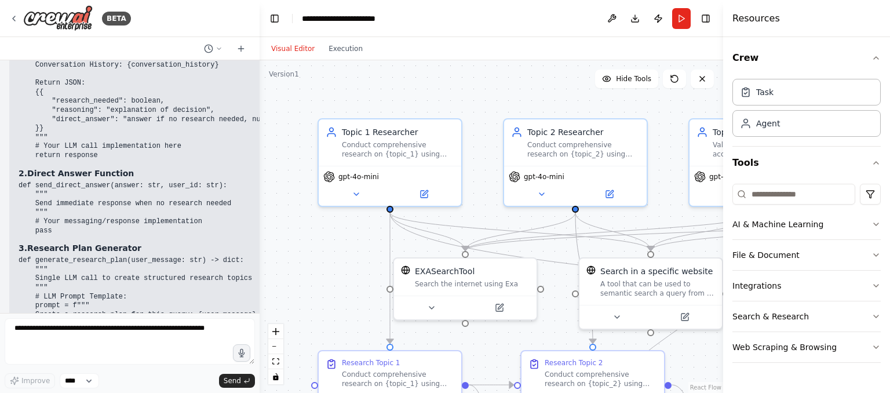
scroll to position [4544, 0]
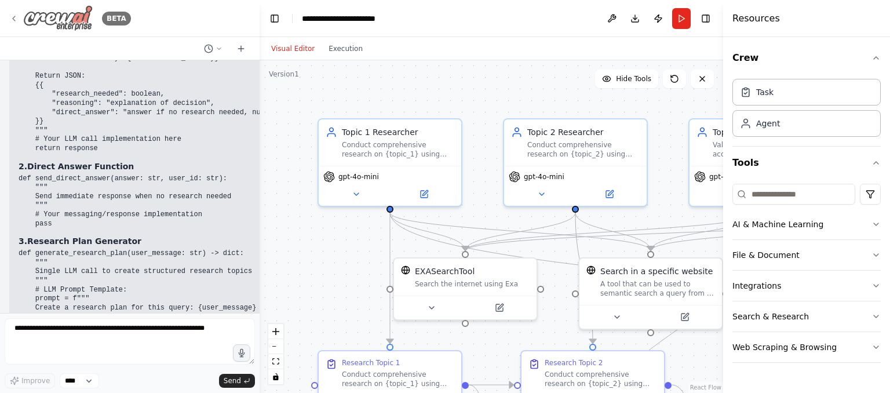
click at [65, 20] on img at bounding box center [58, 18] width 70 height 26
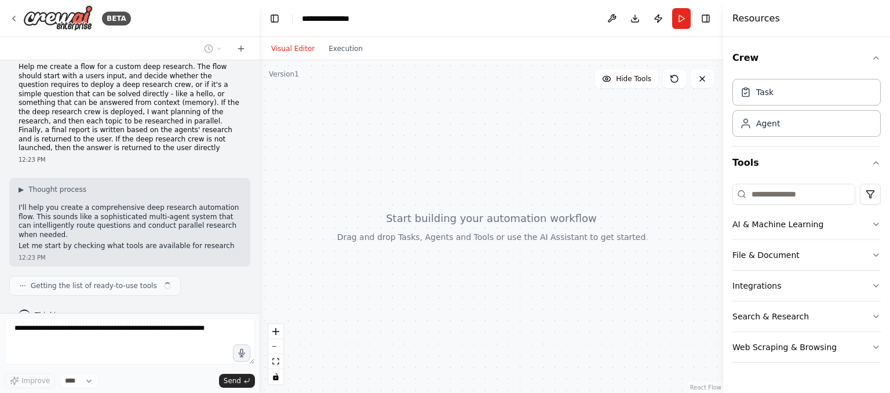
scroll to position [21, 0]
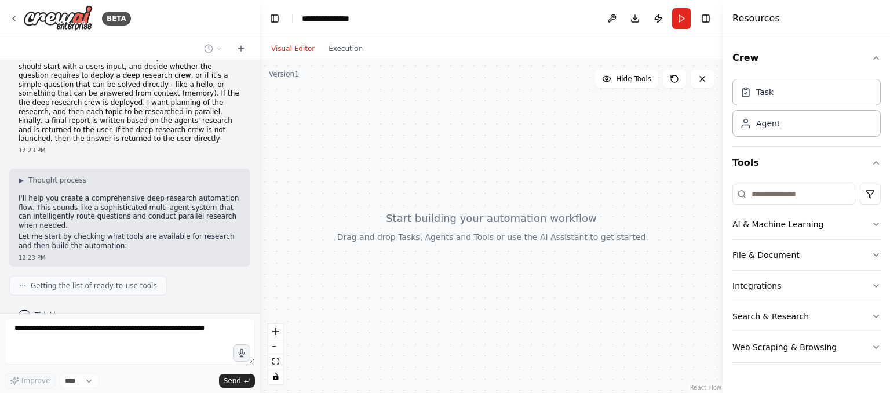
click at [214, 128] on p "Help me create a flow for a custom deep research. The flow should start with a …" at bounding box center [130, 98] width 223 height 90
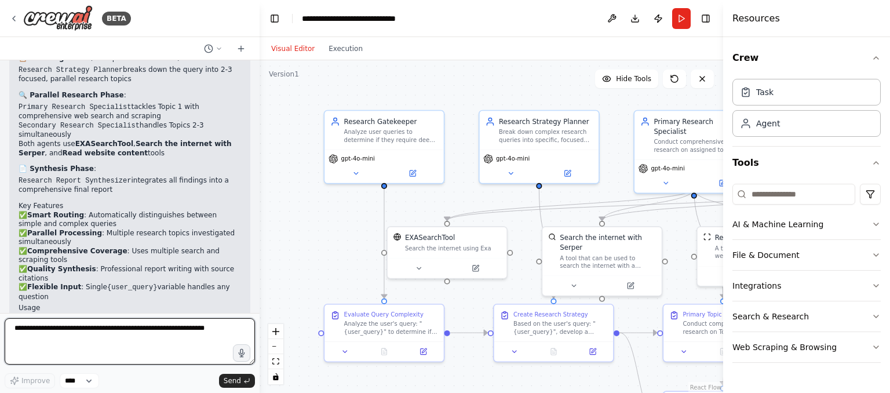
scroll to position [939, 0]
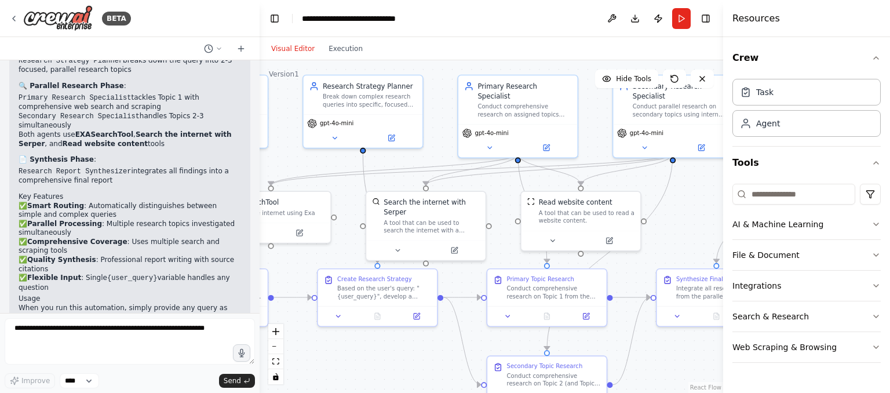
drag, startPoint x: 684, startPoint y: 290, endPoint x: 508, endPoint y: 254, distance: 179.7
click at [508, 254] on div ".deletable-edge-delete-btn { width: 20px; height: 20px; border: 0px solid #ffff…" at bounding box center [492, 226] width 464 height 333
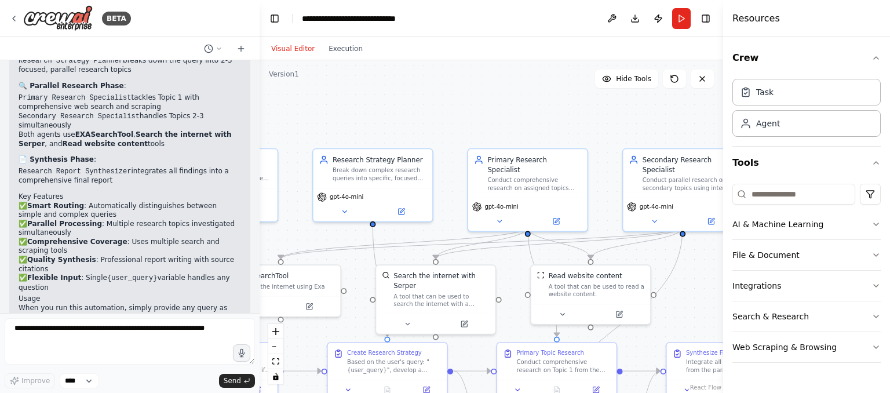
drag, startPoint x: 697, startPoint y: 235, endPoint x: 707, endPoint y: 308, distance: 74.3
click at [707, 308] on div ".deletable-edge-delete-btn { width: 20px; height: 20px; border: 0px solid #ffff…" at bounding box center [492, 226] width 464 height 333
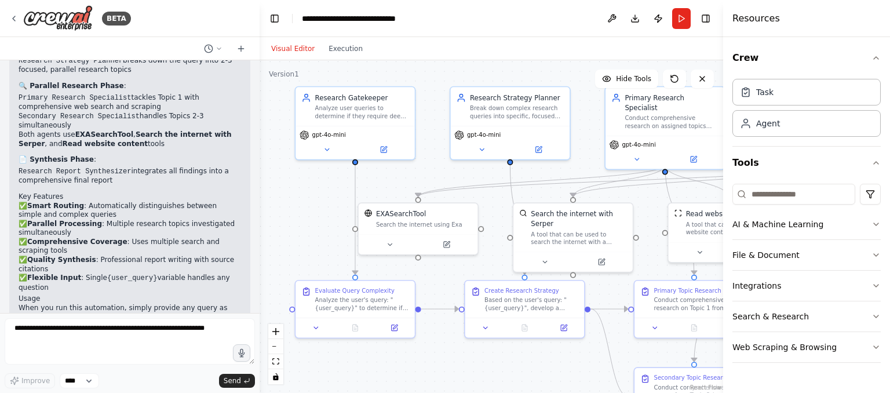
drag, startPoint x: 704, startPoint y: 293, endPoint x: 846, endPoint y: 234, distance: 153.5
click at [723, 234] on div ".deletable-edge-delete-btn { width: 20px; height: 20px; border: 0px solid #ffff…" at bounding box center [492, 226] width 464 height 333
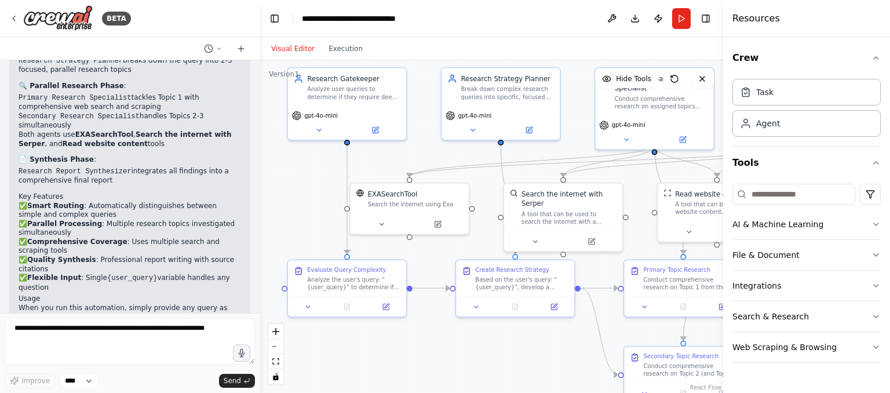
drag, startPoint x: 585, startPoint y: 387, endPoint x: 571, endPoint y: 365, distance: 26.8
click at [571, 365] on div ".deletable-edge-delete-btn { width: 20px; height: 20px; border: 0px solid #ffff…" at bounding box center [492, 226] width 464 height 333
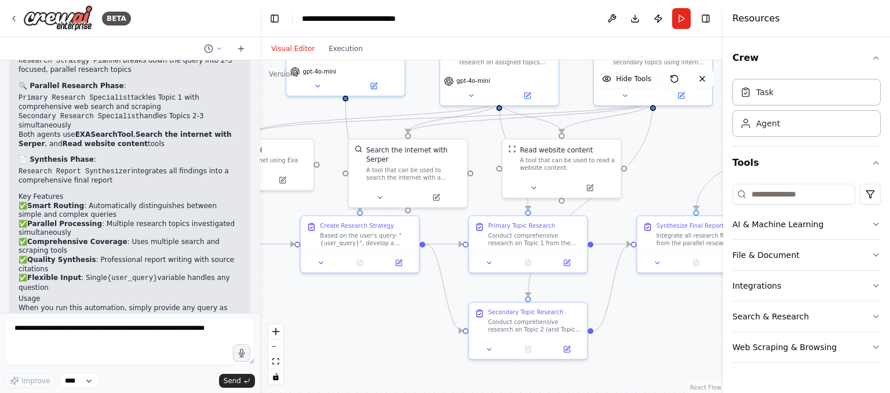
drag, startPoint x: 552, startPoint y: 365, endPoint x: 391, endPoint y: 305, distance: 171.3
click at [391, 305] on div ".deletable-edge-delete-btn { width: 20px; height: 20px; border: 0px solid #ffff…" at bounding box center [492, 226] width 464 height 333
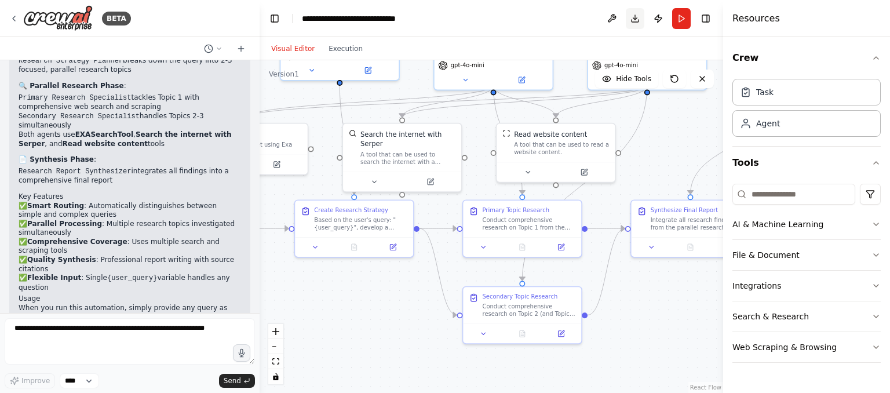
click at [638, 20] on button "Download" at bounding box center [635, 18] width 19 height 21
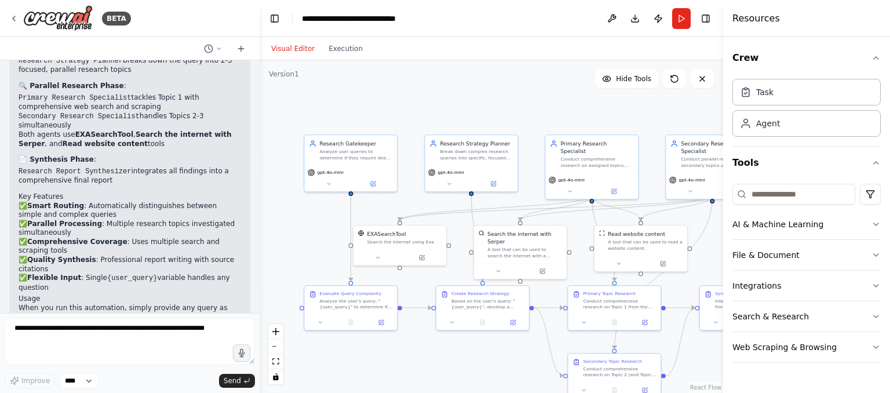
drag, startPoint x: 364, startPoint y: 312, endPoint x: 447, endPoint y: 388, distance: 112.8
click at [447, 388] on div ".deletable-edge-delete-btn { width: 20px; height: 20px; border: 0px solid #ffff…" at bounding box center [492, 226] width 464 height 333
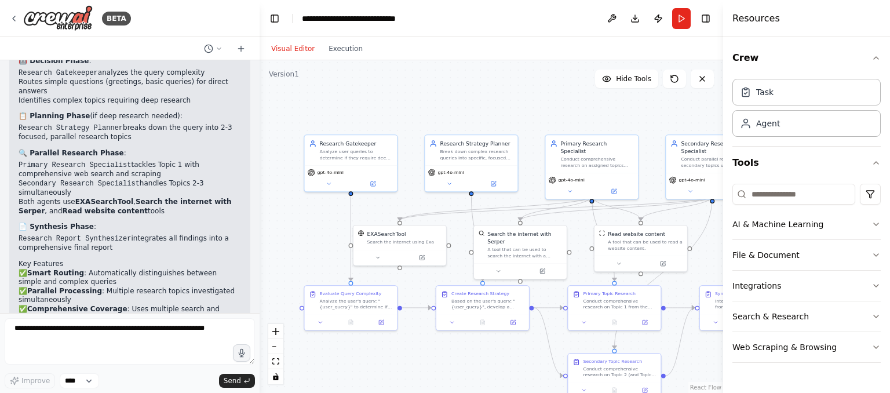
scroll to position [871, 0]
click at [633, 23] on button "Download" at bounding box center [635, 18] width 19 height 21
click at [483, 159] on div "Break down complex research queries into specific, focused topics that can be r…" at bounding box center [476, 153] width 73 height 12
click at [634, 20] on button "Download" at bounding box center [635, 18] width 19 height 21
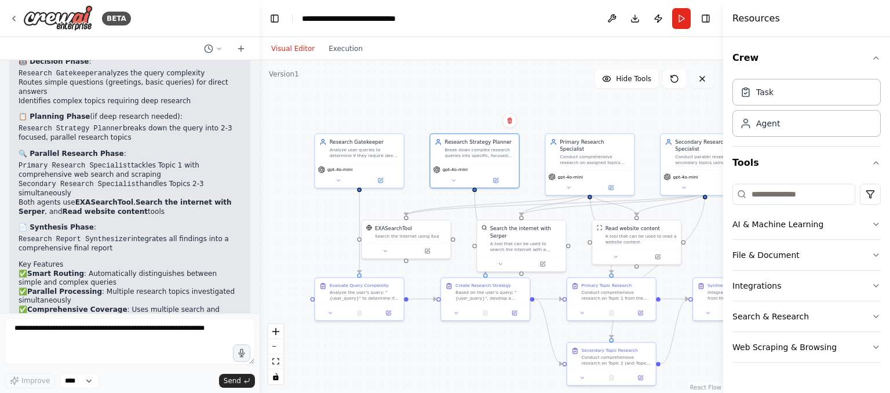
click at [704, 82] on icon at bounding box center [702, 78] width 9 height 9
click at [701, 76] on icon at bounding box center [702, 78] width 9 height 9
click at [629, 80] on span "Hide Tools" at bounding box center [633, 78] width 35 height 9
click at [629, 80] on span "Show Tools" at bounding box center [632, 78] width 38 height 9
click at [619, 232] on div "A tool that can be used to read a website content." at bounding box center [641, 238] width 71 height 12
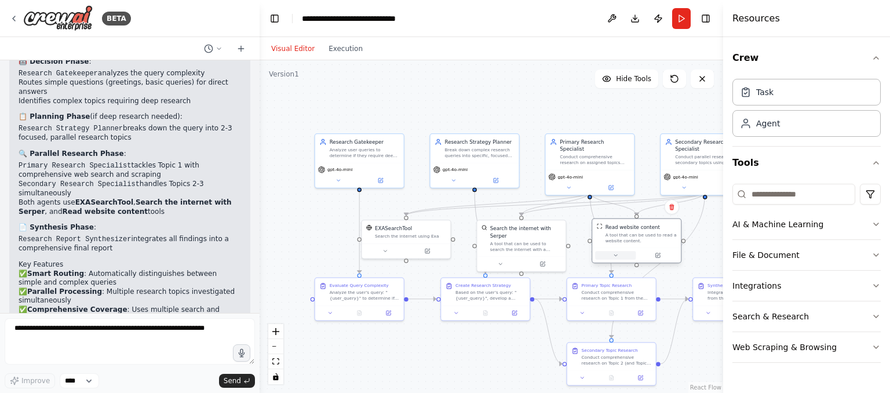
click at [614, 254] on icon at bounding box center [616, 256] width 6 height 6
click at [523, 240] on div "A tool that can be used to search the internet with a search_query. Supports di…" at bounding box center [525, 245] width 71 height 12
click at [420, 228] on div "EXASearchTool" at bounding box center [410, 226] width 71 height 7
click at [384, 249] on icon at bounding box center [386, 250] width 6 height 6
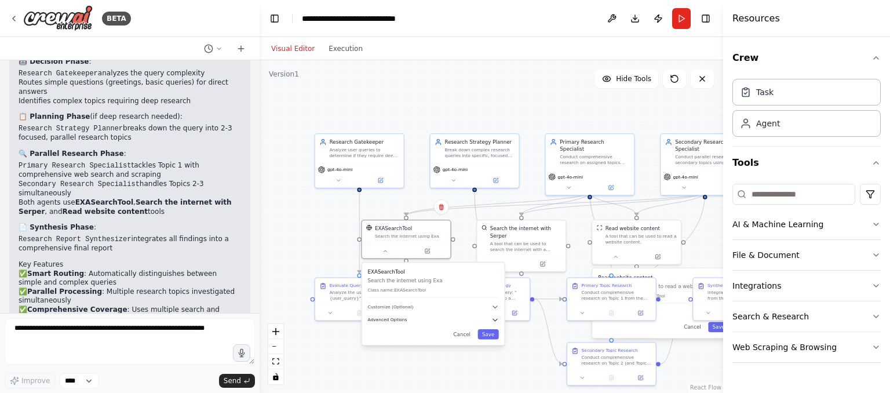
click at [388, 321] on span "Advanced Options" at bounding box center [387, 320] width 39 height 6
click at [396, 362] on input "text" at bounding box center [434, 358] width 122 height 13
click at [334, 362] on div ".deletable-edge-delete-btn { width: 20px; height: 20px; border: 0px solid #ffff…" at bounding box center [492, 226] width 464 height 333
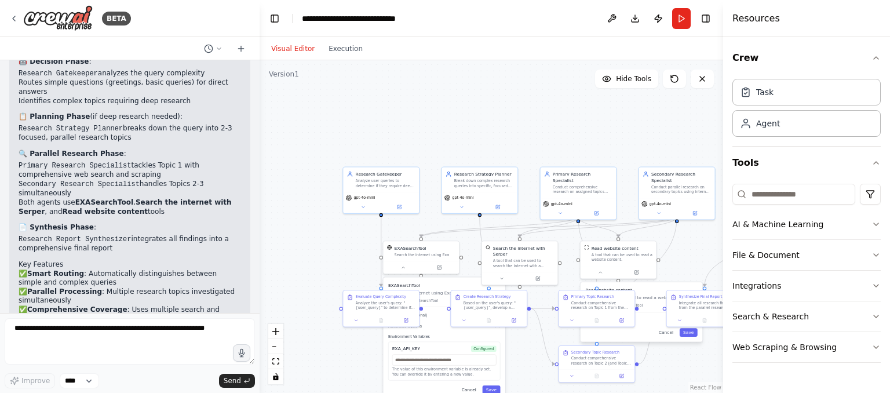
click at [470, 386] on button "Cancel" at bounding box center [469, 389] width 22 height 9
click at [479, 101] on div ".deletable-edge-delete-btn { width: 20px; height: 20px; border: 0px solid #ffff…" at bounding box center [492, 226] width 464 height 333
click at [638, 19] on button "Download" at bounding box center [635, 18] width 19 height 21
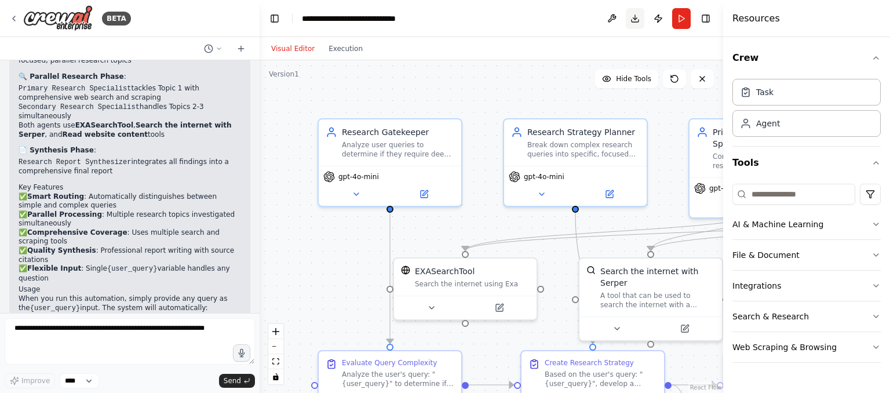
scroll to position [939, 0]
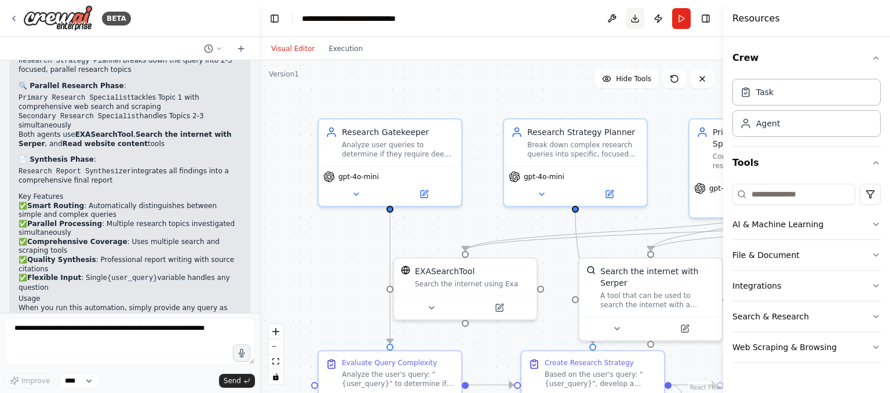
click at [636, 23] on button "Download" at bounding box center [635, 18] width 19 height 21
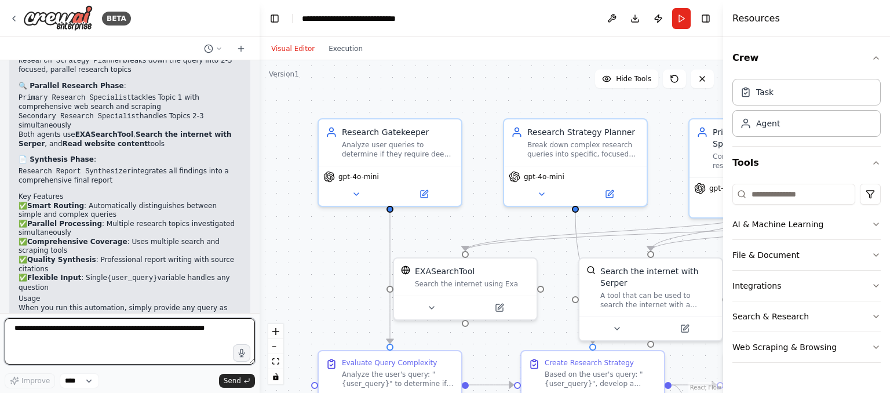
click at [196, 341] on textarea at bounding box center [130, 341] width 250 height 46
type textarea "**********"
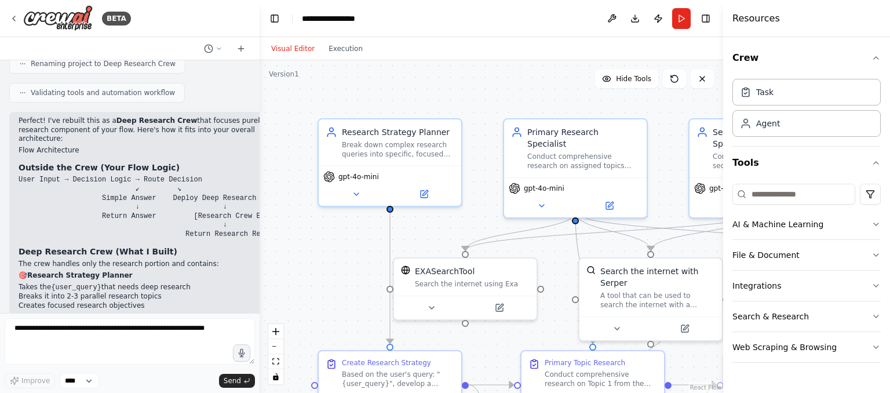
scroll to position [1781, 0]
